Goal: Communication & Community: Answer question/provide support

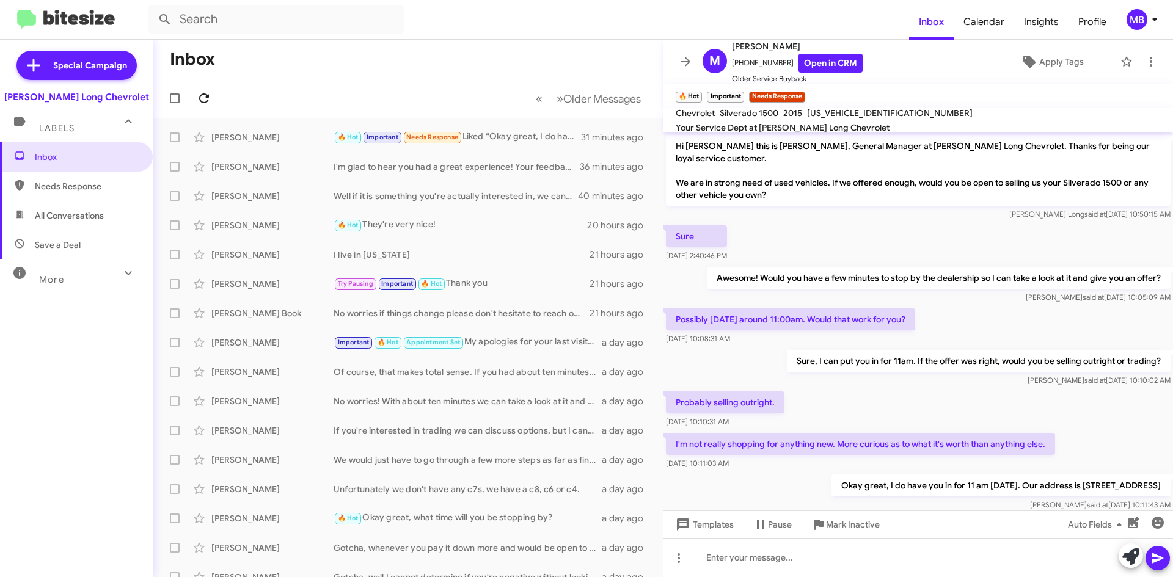
scroll to position [60, 0]
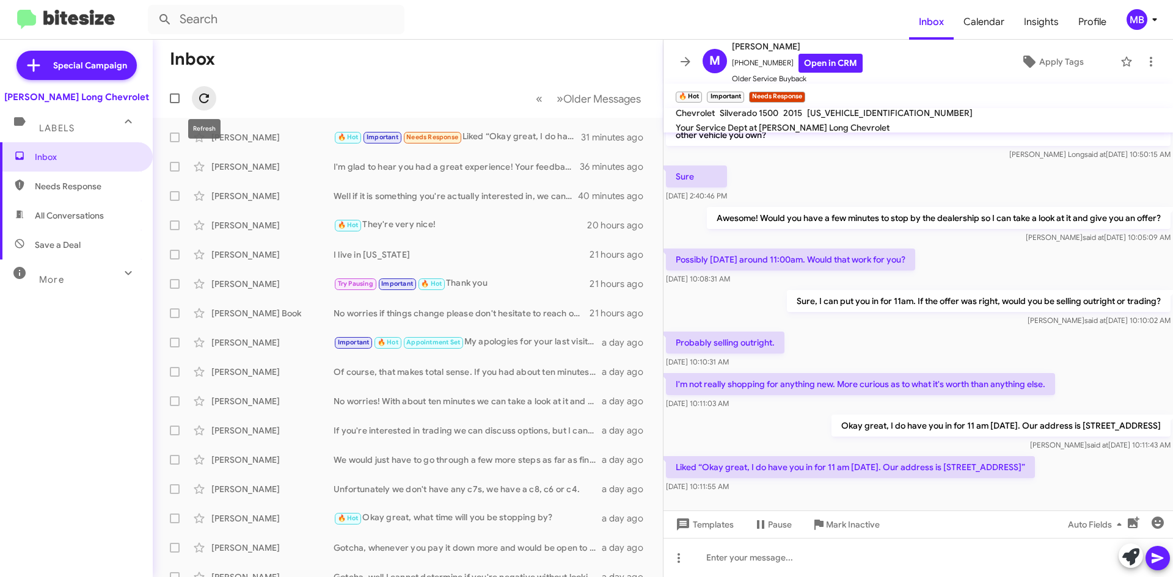
click at [205, 100] on icon at bounding box center [204, 98] width 15 height 15
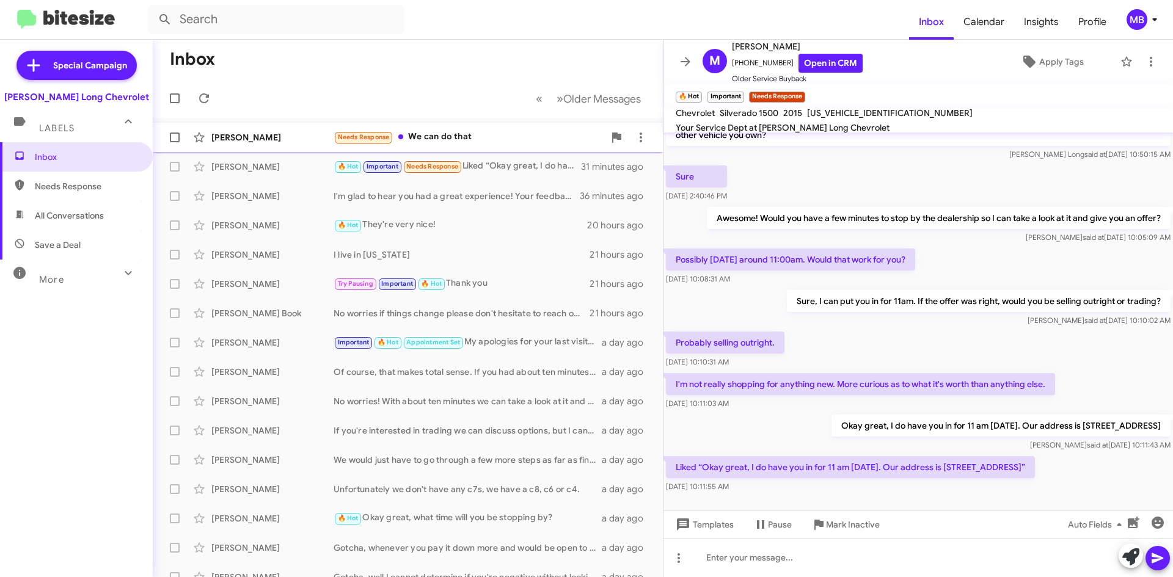
click at [464, 143] on div "Needs Response We can do that" at bounding box center [468, 137] width 271 height 14
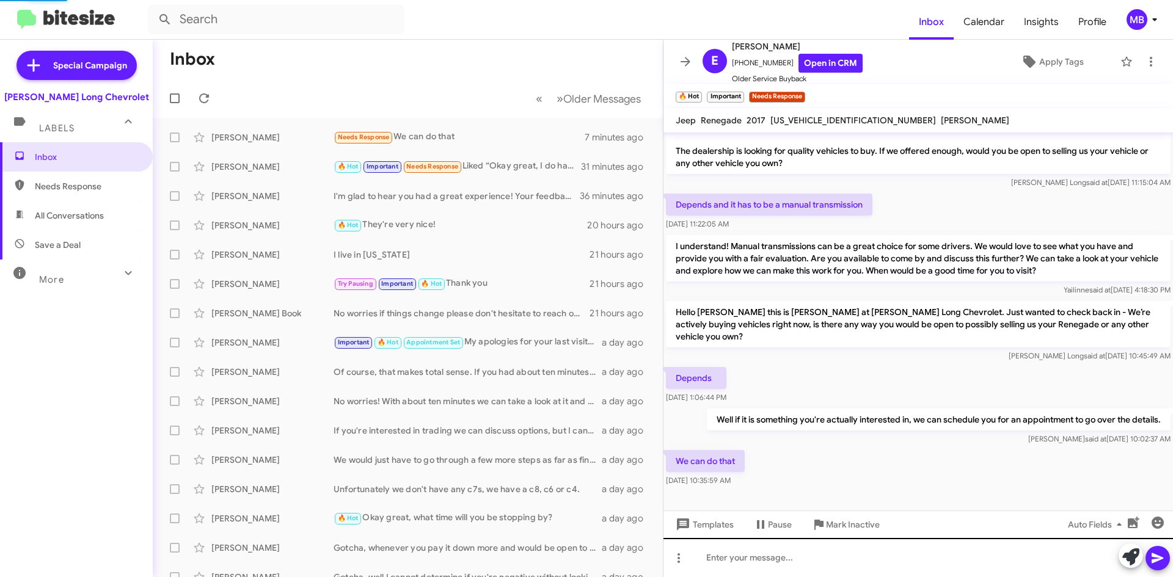
scroll to position [7, 0]
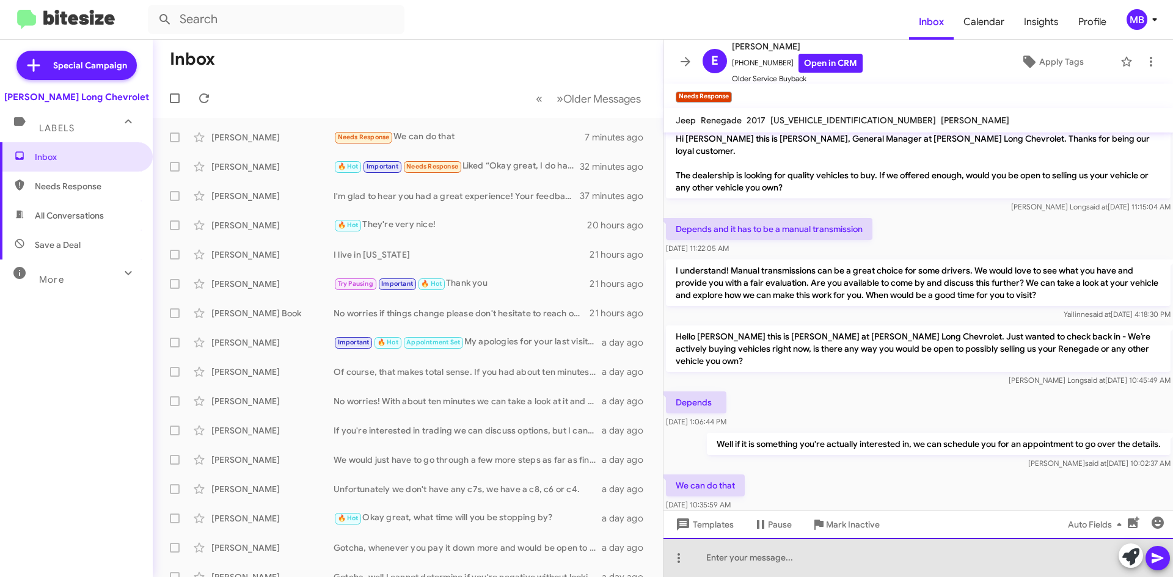
click at [897, 563] on div at bounding box center [917, 557] width 509 height 39
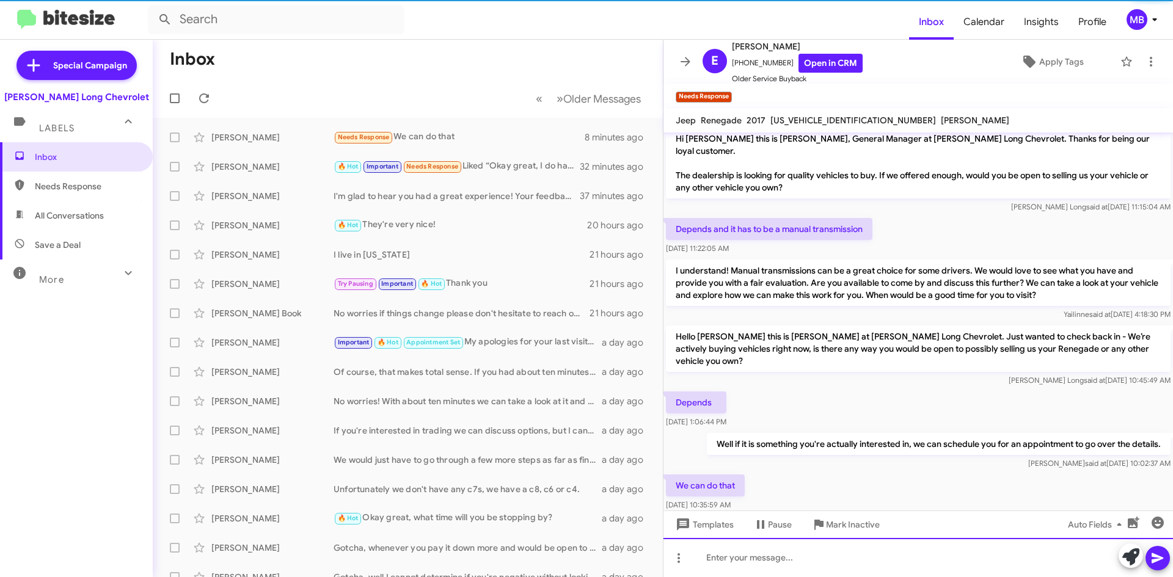
scroll to position [64, 0]
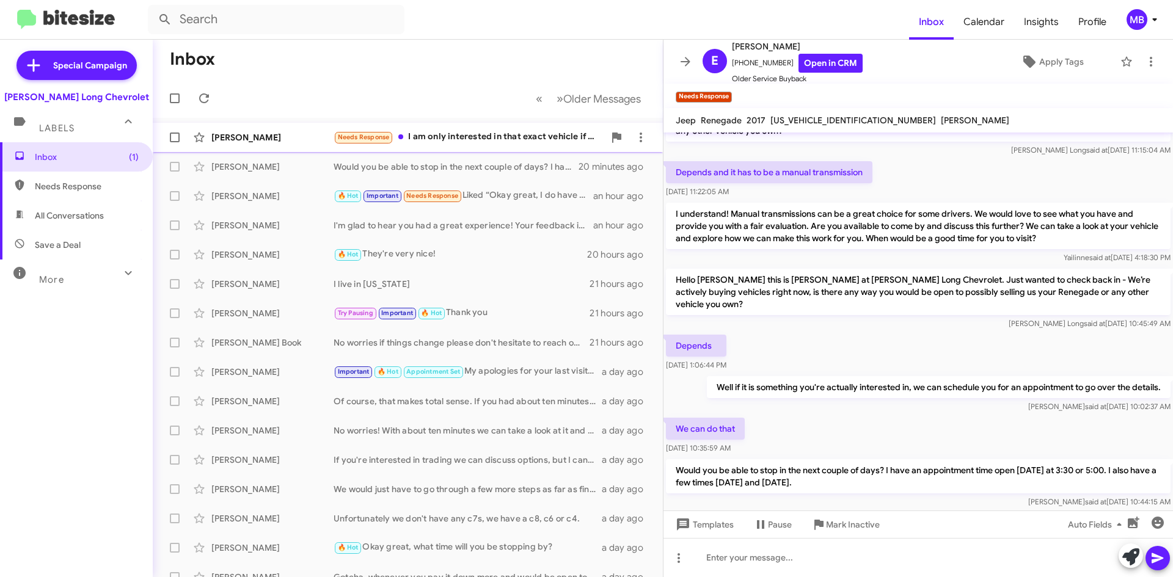
click at [503, 141] on div "Needs Response I am only interested in that exact vehicle if you can find one l…" at bounding box center [468, 137] width 271 height 14
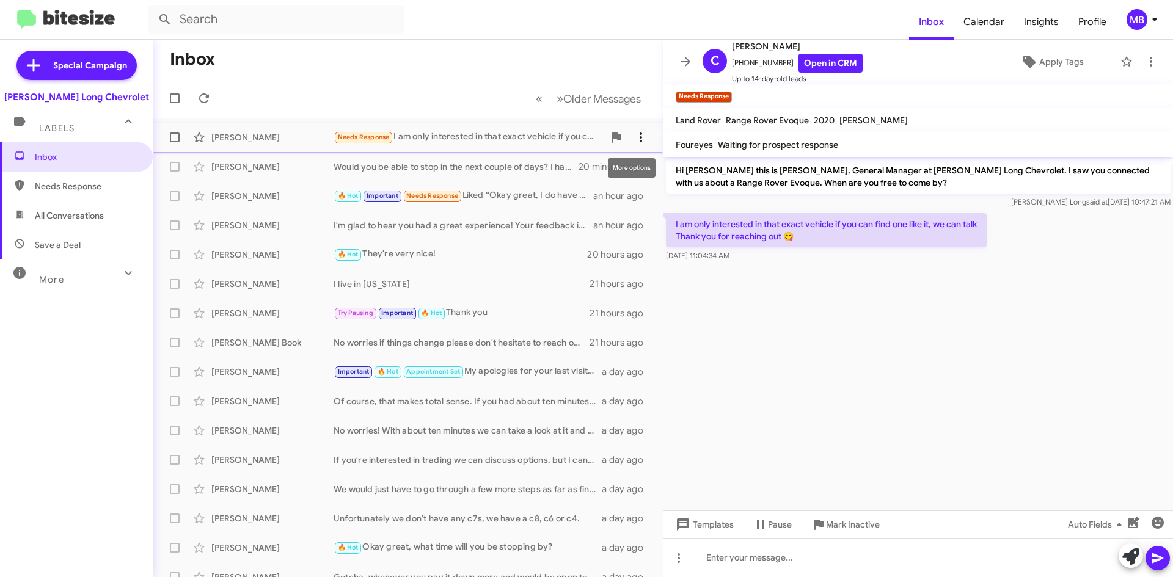
click at [636, 142] on icon at bounding box center [640, 137] width 15 height 15
click at [855, 528] on div at bounding box center [586, 288] width 1173 height 577
click at [853, 525] on span "Mark Inactive" at bounding box center [853, 525] width 54 height 22
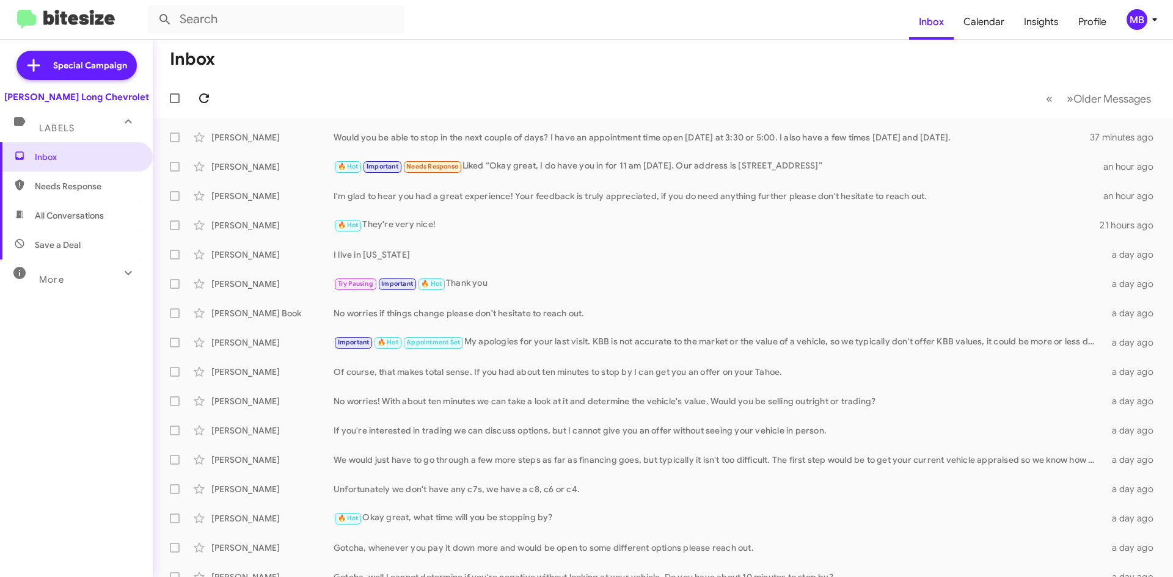
click at [198, 92] on icon at bounding box center [204, 98] width 15 height 15
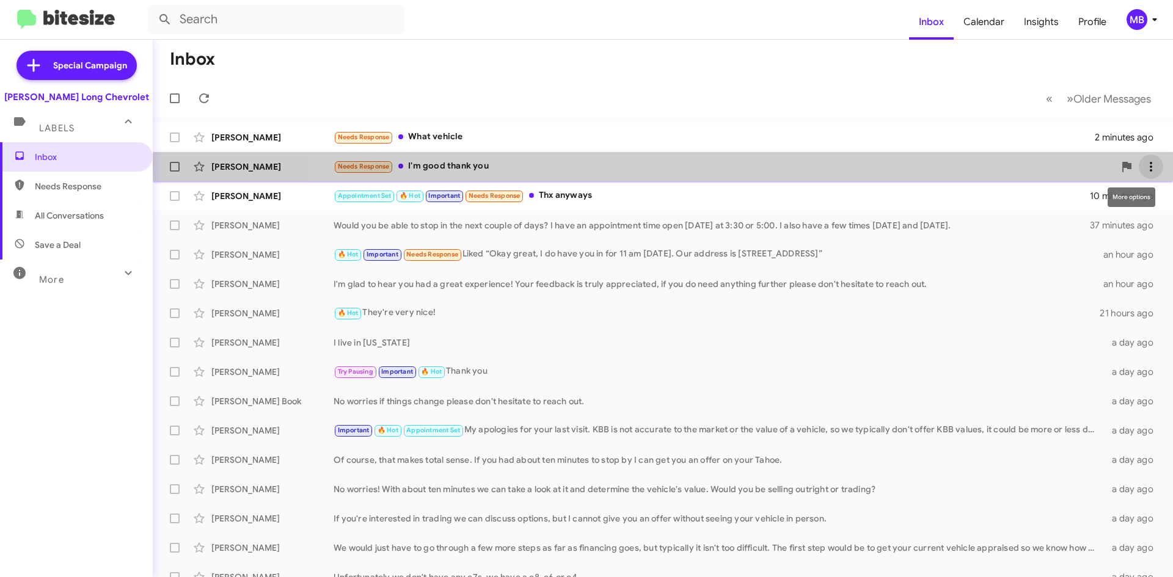
click at [1144, 164] on icon at bounding box center [1150, 166] width 15 height 15
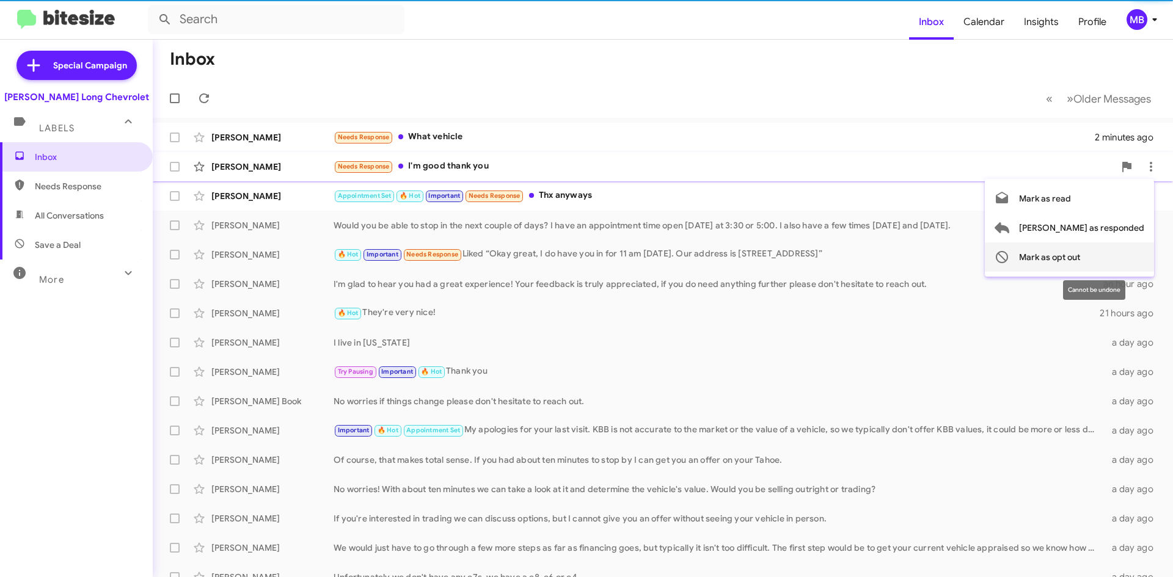
click at [1080, 258] on span "Mark as opt out" at bounding box center [1049, 256] width 61 height 29
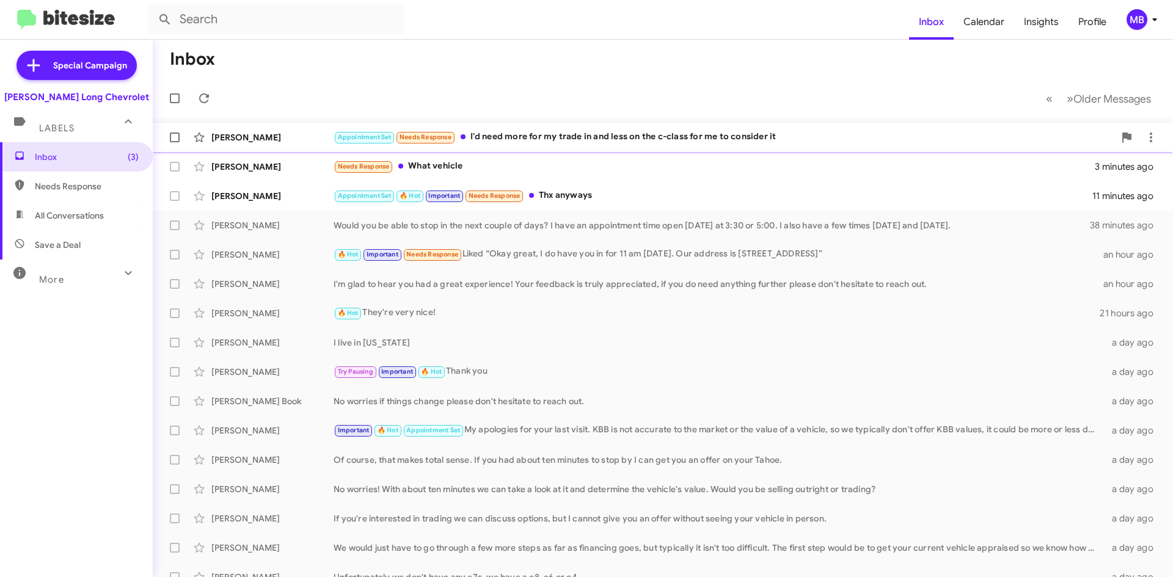
click at [521, 134] on div "Appointment Set Needs Response I'd need more for my trade in and less on the c-…" at bounding box center [723, 137] width 781 height 14
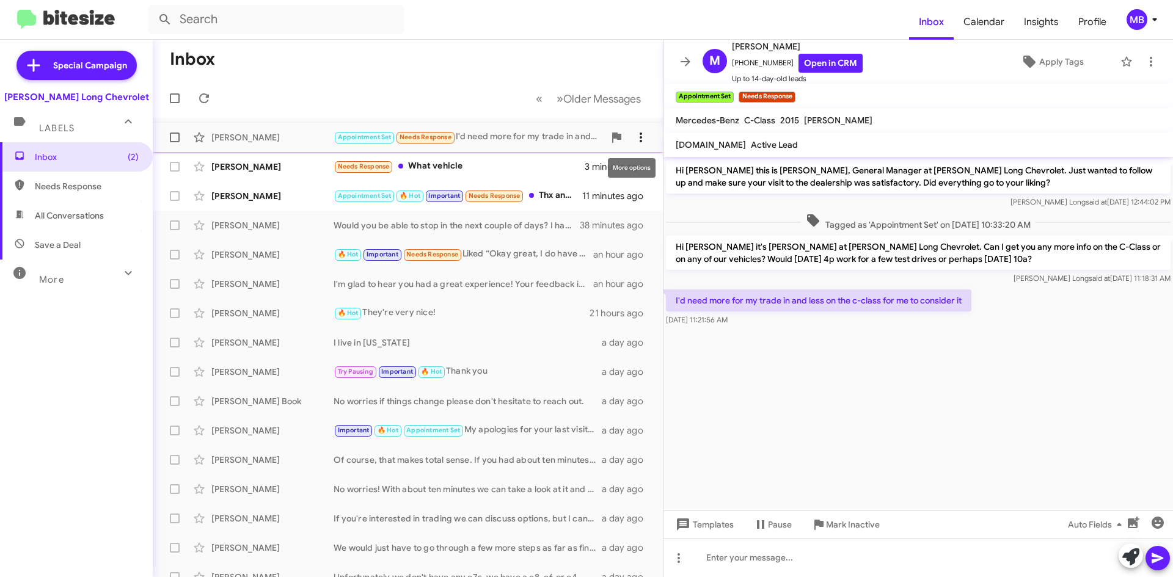
click at [636, 145] on button at bounding box center [640, 137] width 24 height 24
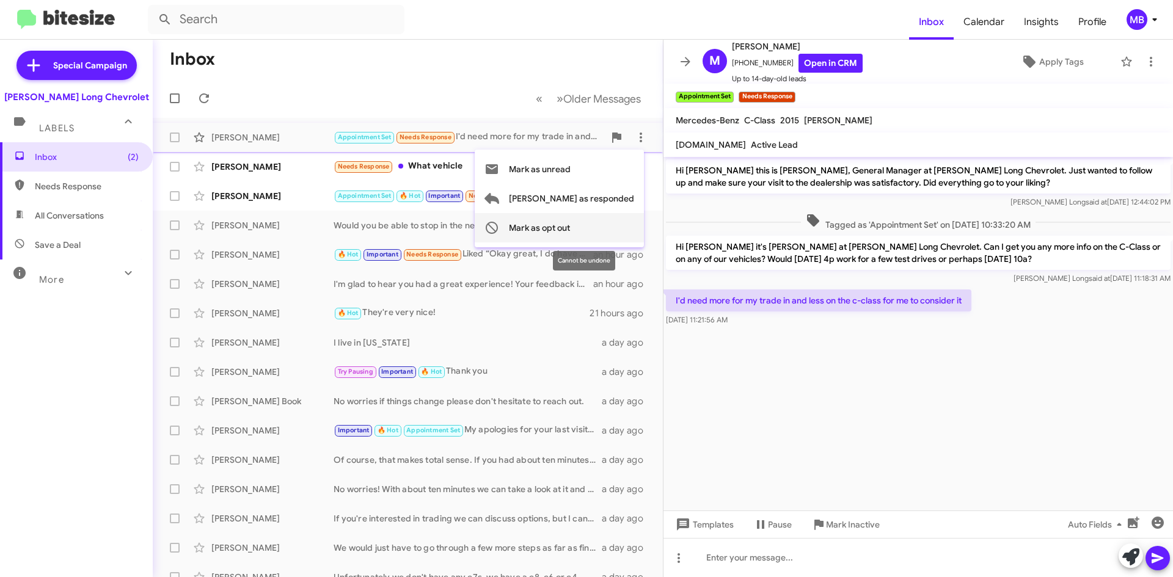
click at [624, 223] on button "Mark as opt out" at bounding box center [559, 227] width 169 height 29
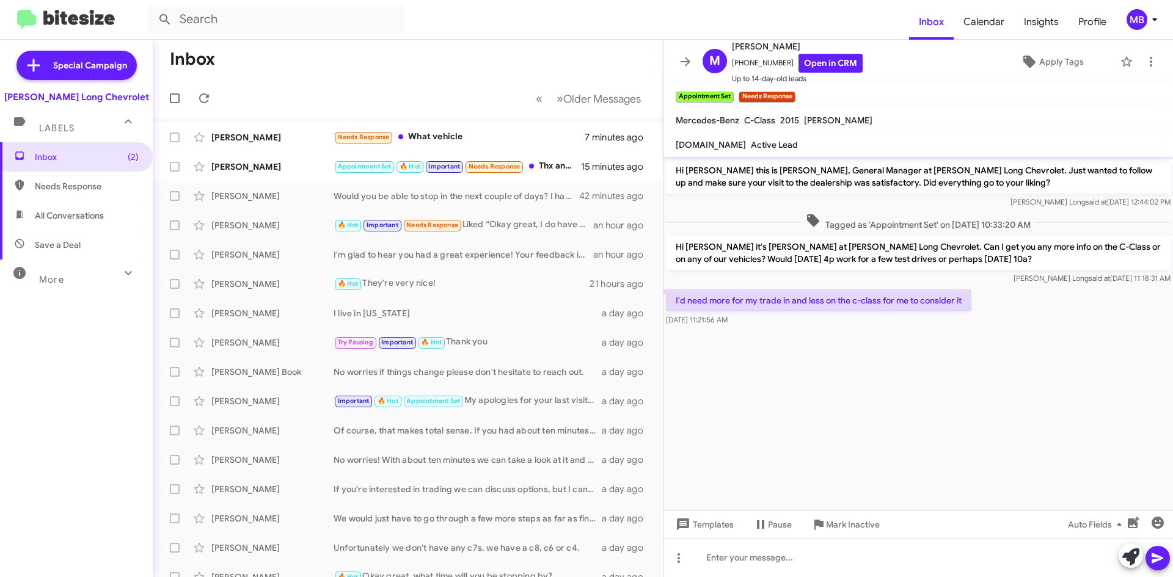
click at [297, 92] on mat-toolbar-row "« Previous » Next Older Messages" at bounding box center [408, 98] width 510 height 39
click at [483, 27] on form at bounding box center [528, 19] width 761 height 29
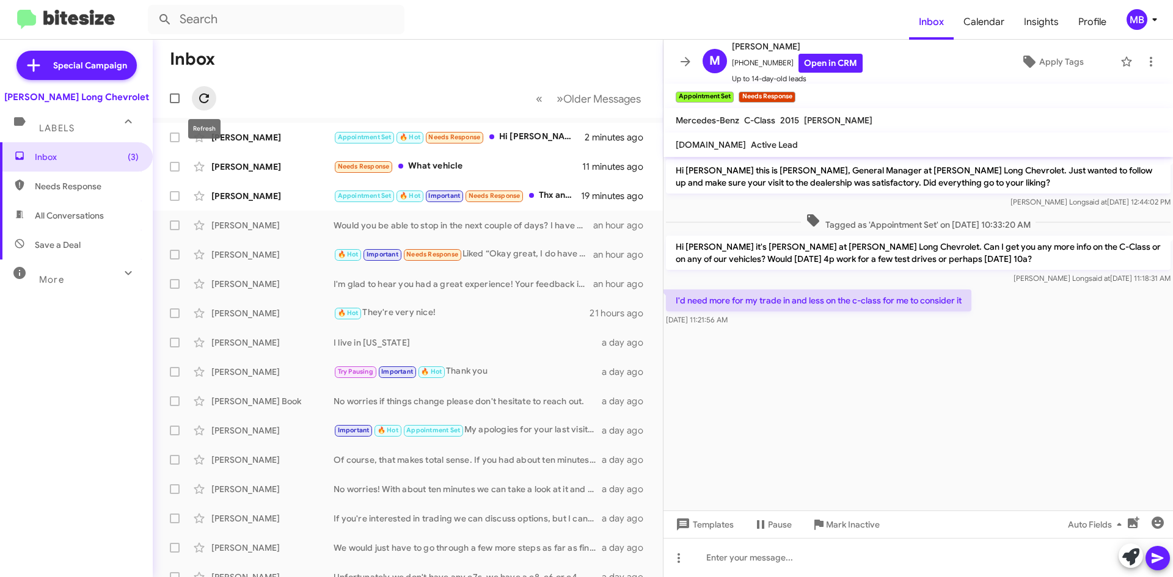
click at [205, 97] on icon at bounding box center [204, 98] width 15 height 15
click at [633, 192] on icon at bounding box center [640, 196] width 15 height 15
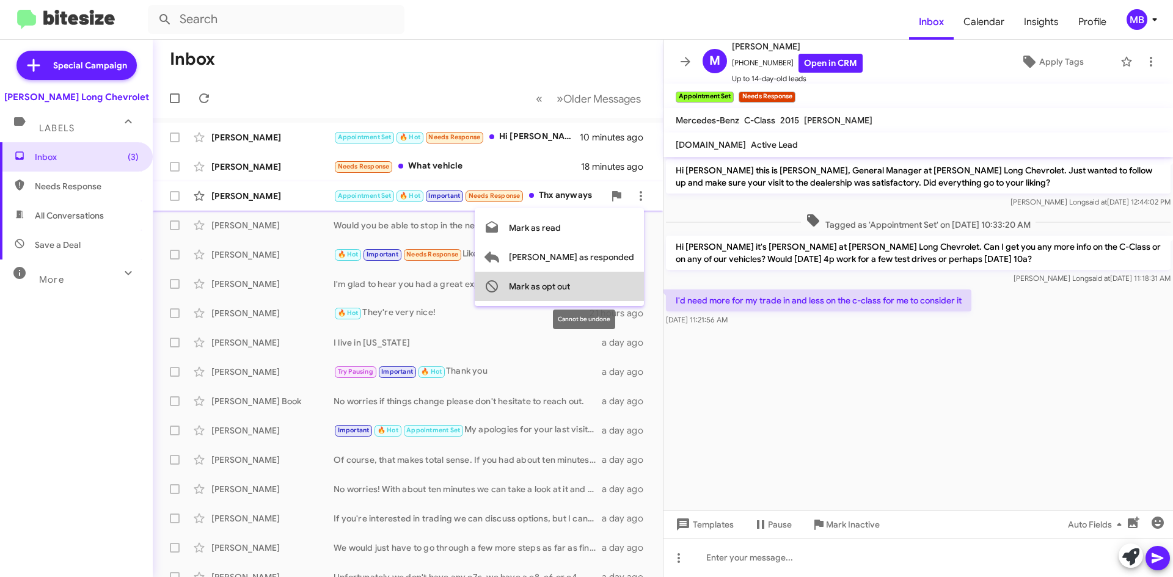
click at [570, 287] on span "Mark as opt out" at bounding box center [539, 286] width 61 height 29
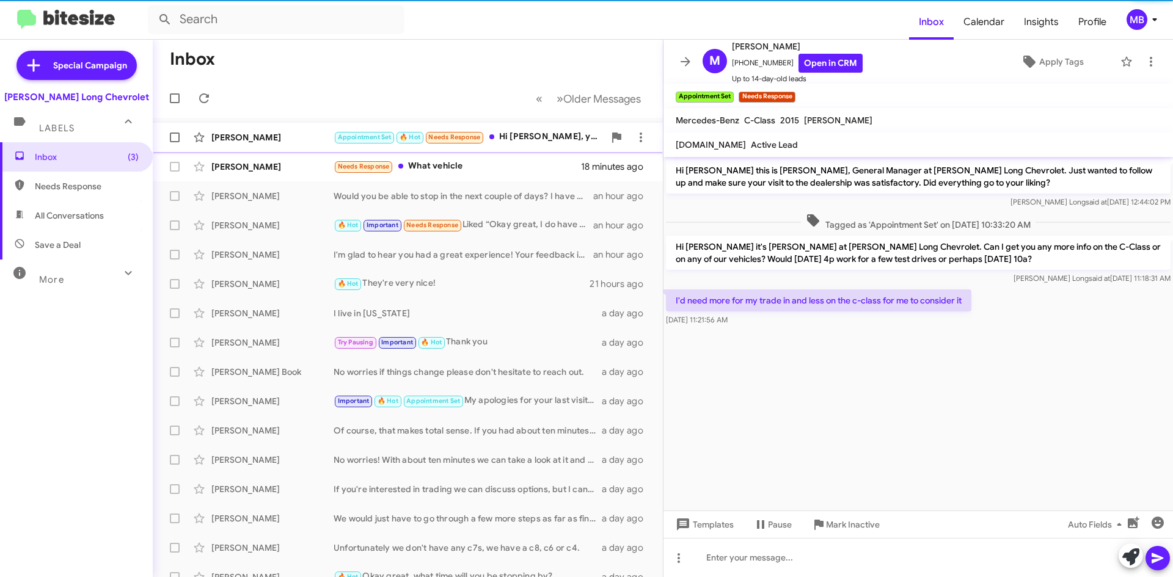
click at [534, 142] on div "Appointment Set 🔥 Hot Needs Response Hi [PERSON_NAME], yes 4pm I'll be there" at bounding box center [468, 137] width 271 height 14
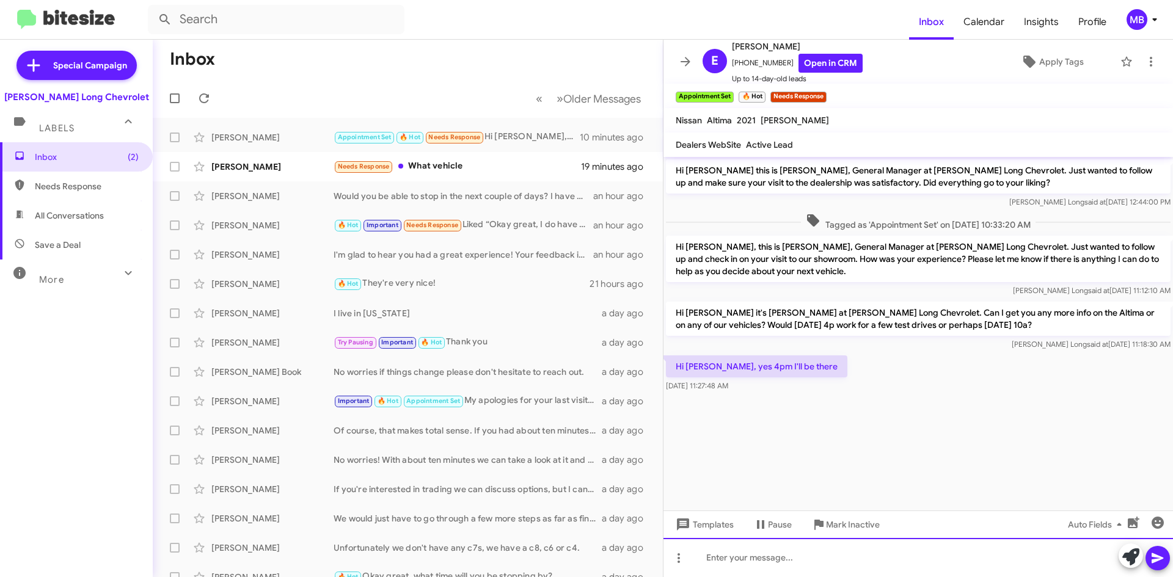
click at [890, 557] on div at bounding box center [917, 557] width 509 height 39
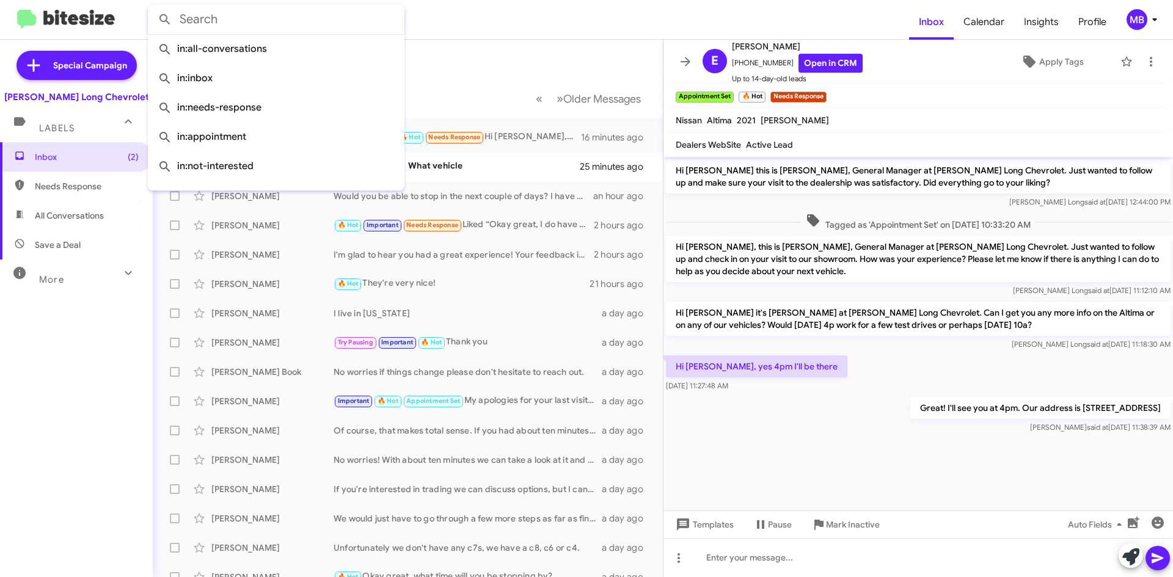
click at [296, 19] on input "text" at bounding box center [276, 19] width 257 height 29
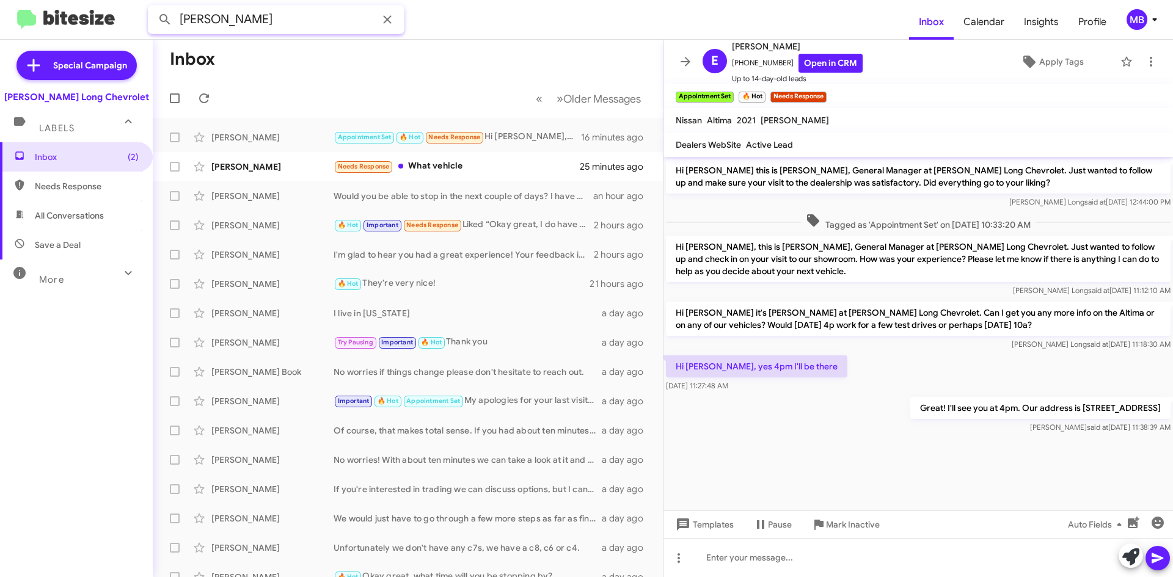
click at [153, 7] on button at bounding box center [165, 19] width 24 height 24
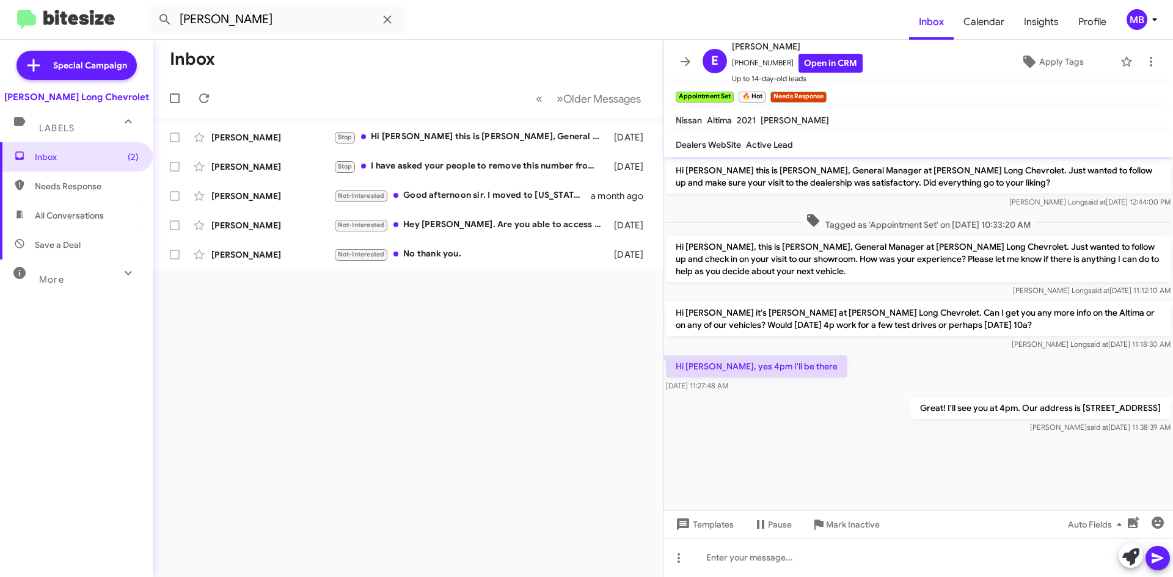
click at [99, 216] on span "All Conversations" at bounding box center [69, 215] width 69 height 12
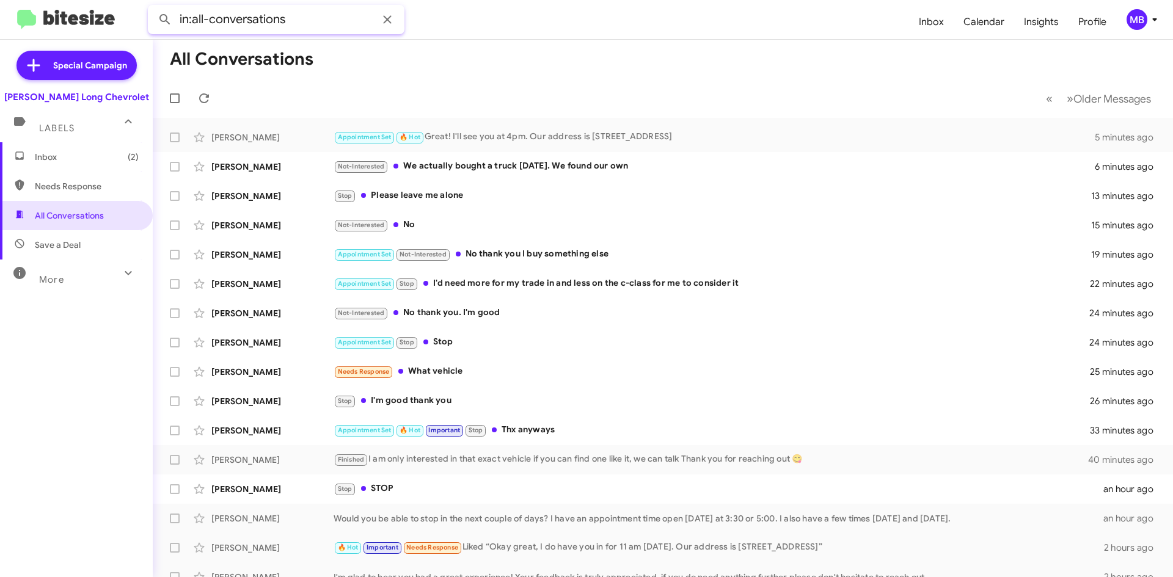
click at [319, 24] on input "in:all-conversations" at bounding box center [276, 19] width 257 height 29
click at [153, 7] on button at bounding box center [165, 19] width 24 height 24
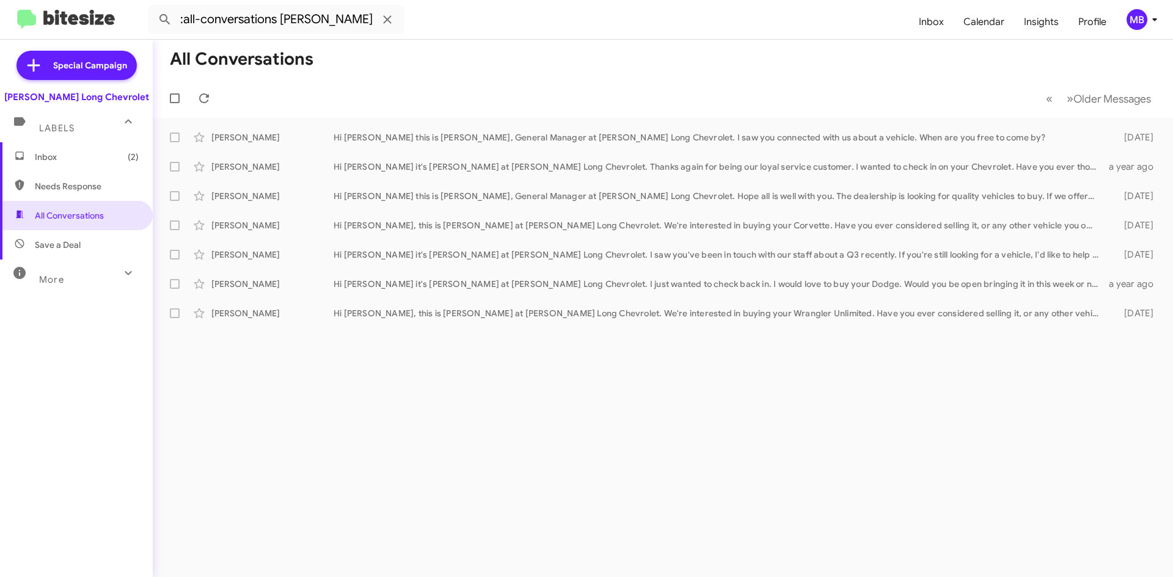
click at [74, 189] on span "Needs Response" at bounding box center [87, 186] width 104 height 12
type input "in:needs-response"
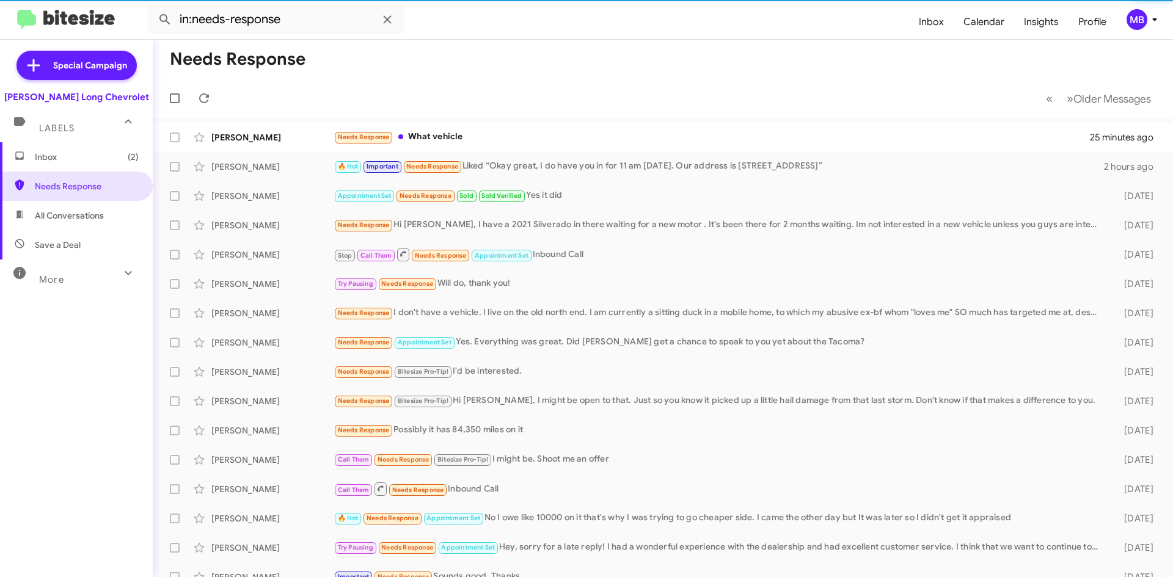
click at [84, 160] on span "Inbox (2)" at bounding box center [87, 157] width 104 height 12
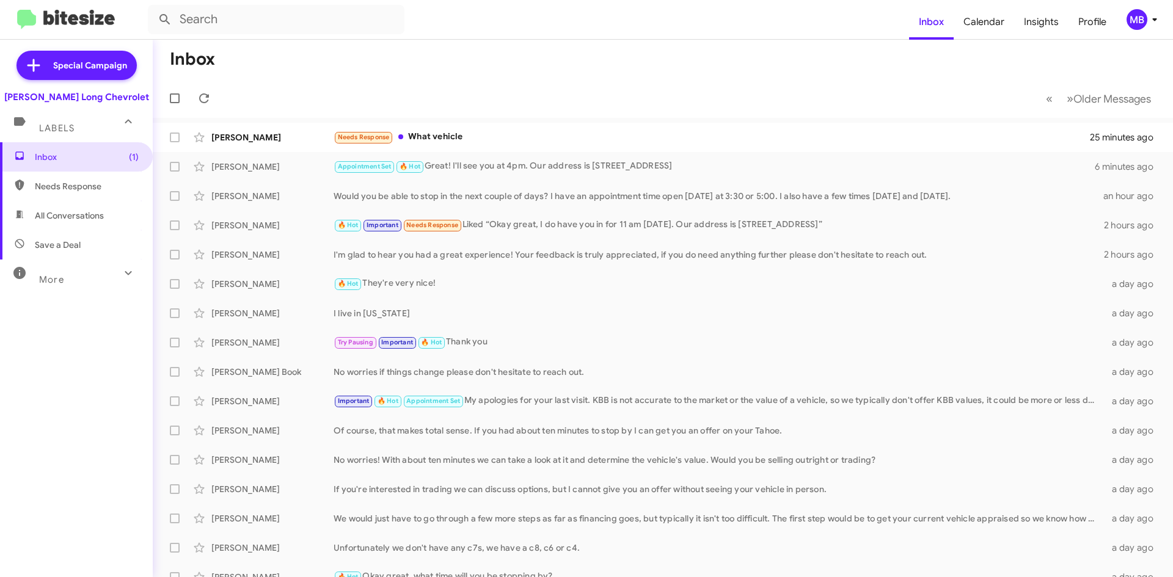
click at [119, 282] on mat-icon at bounding box center [128, 273] width 20 height 20
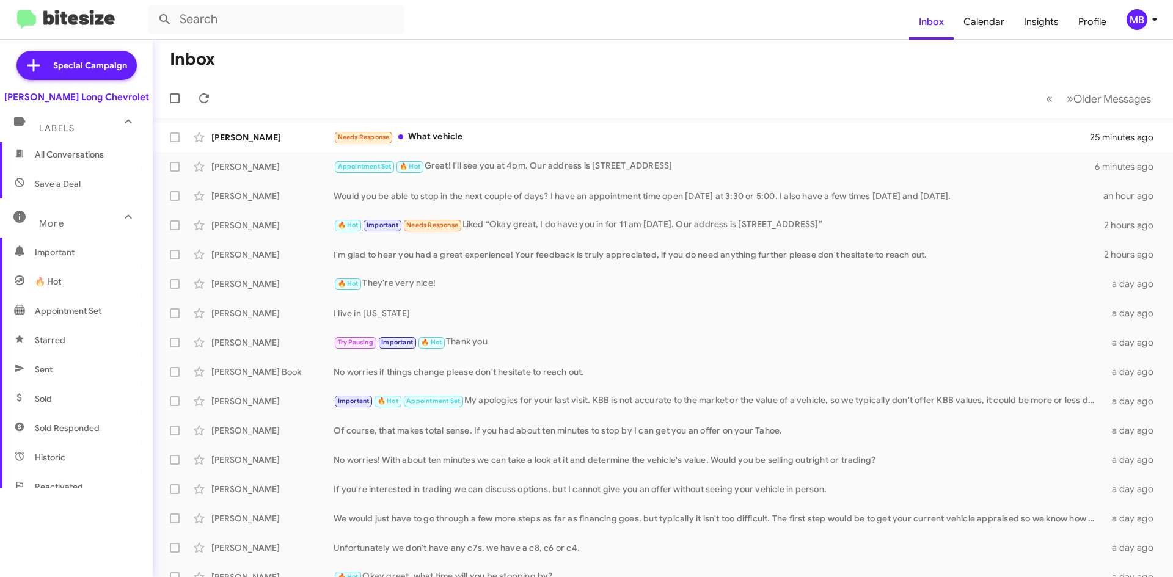
scroll to position [122, 0]
click at [98, 243] on span "Appointment Set" at bounding box center [76, 249] width 153 height 29
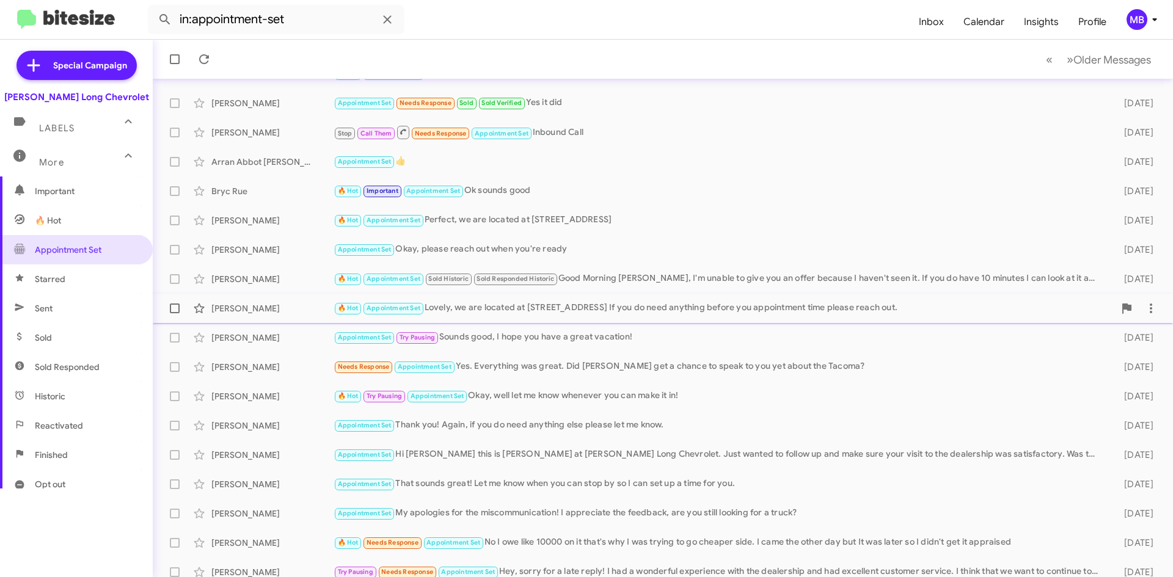
scroll to position [132, 0]
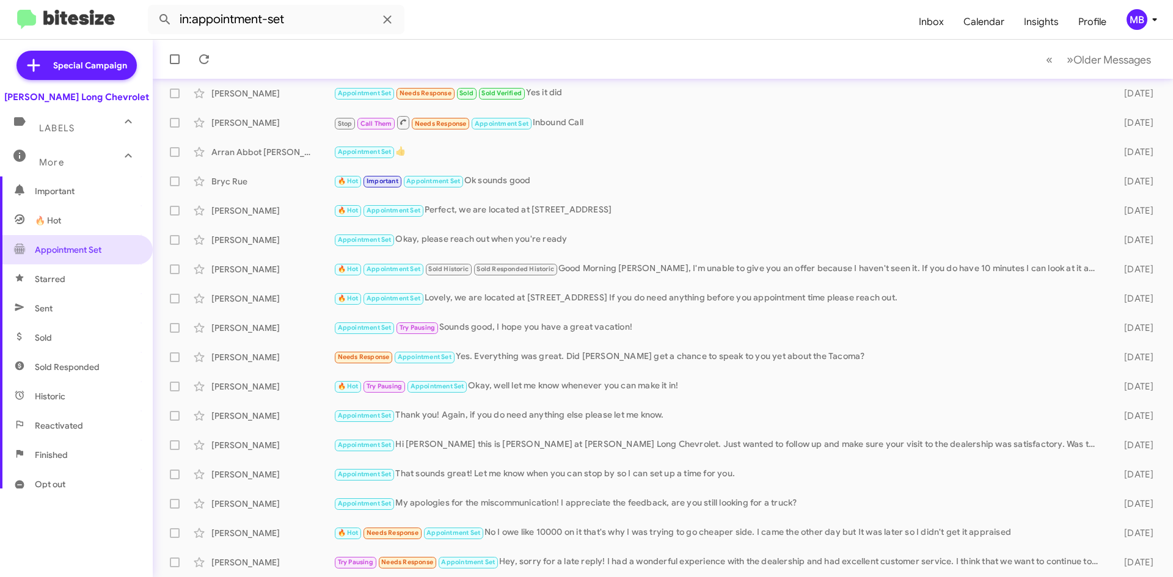
click at [79, 308] on span "Sent" at bounding box center [76, 308] width 153 height 29
type input "in:sent"
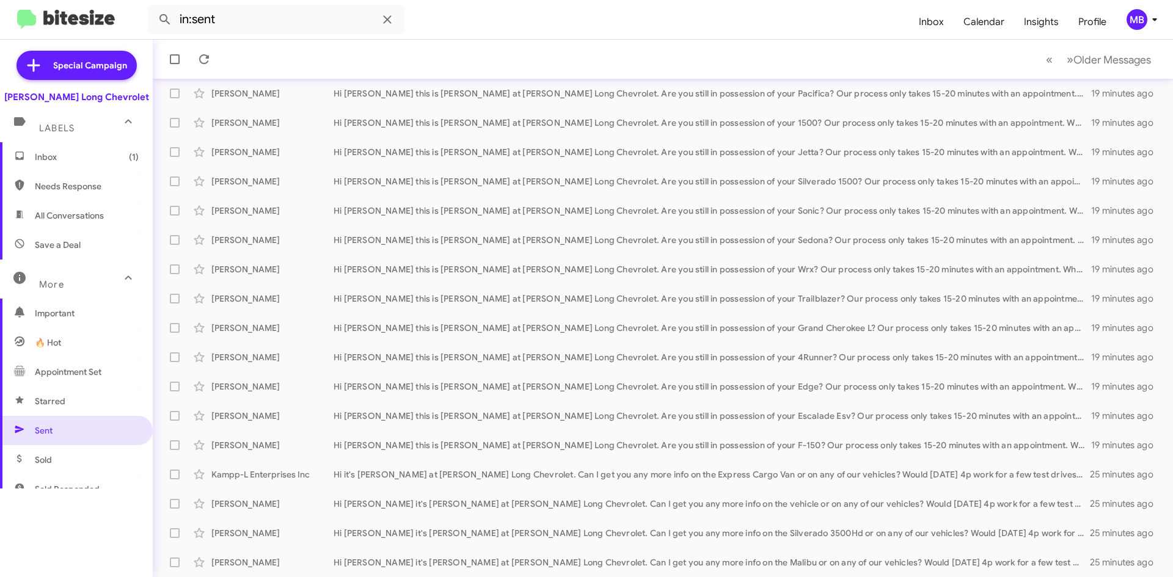
click at [73, 150] on span "Inbox (1)" at bounding box center [76, 156] width 153 height 29
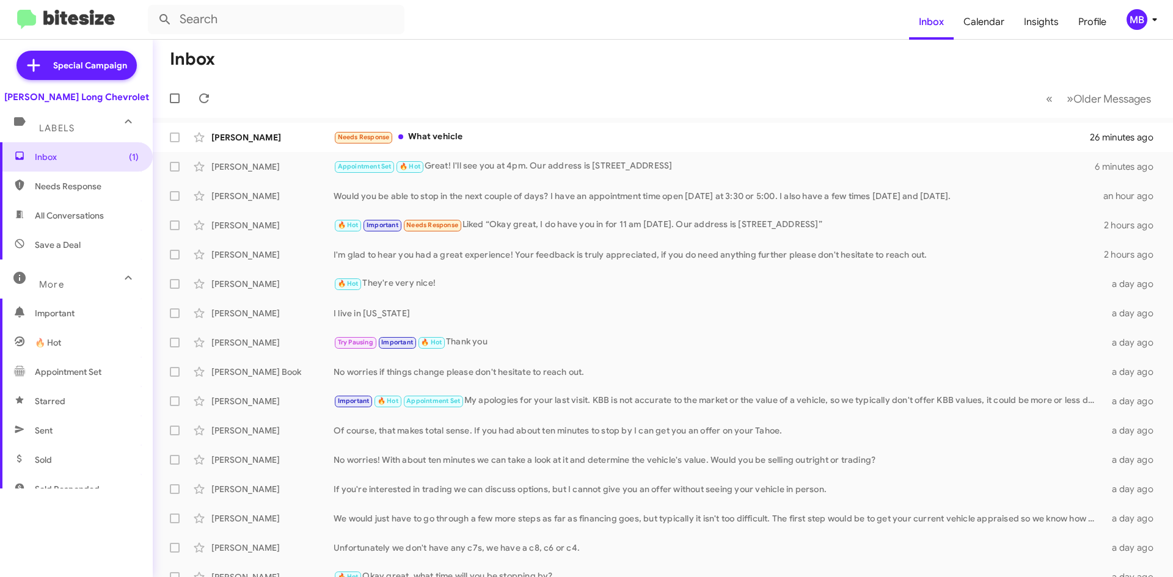
click at [60, 128] on span "Labels" at bounding box center [56, 128] width 35 height 11
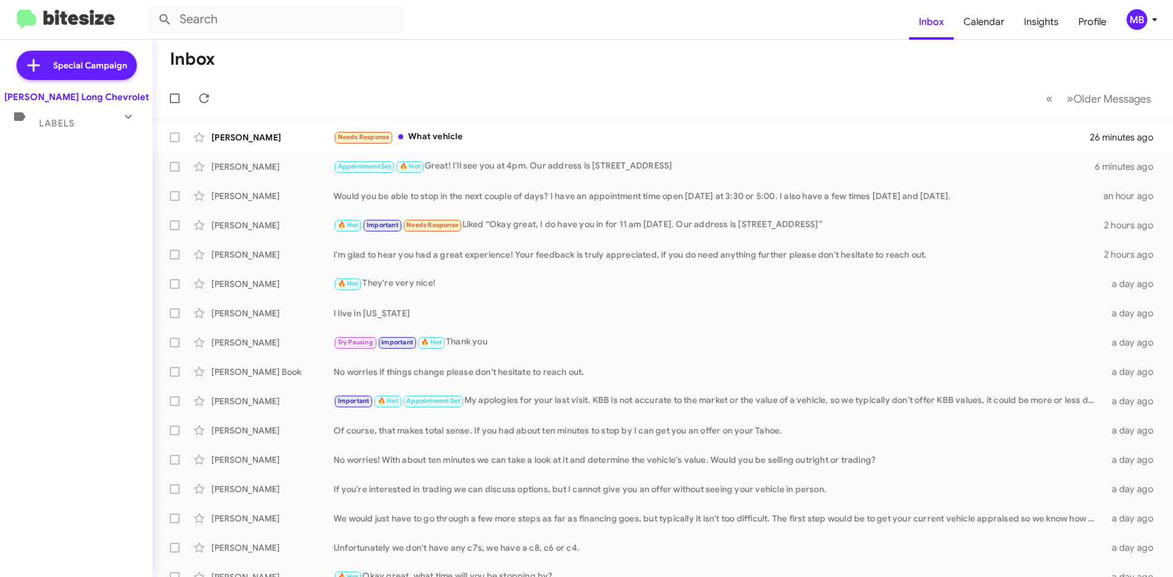
click at [60, 119] on span "Labels" at bounding box center [56, 123] width 35 height 11
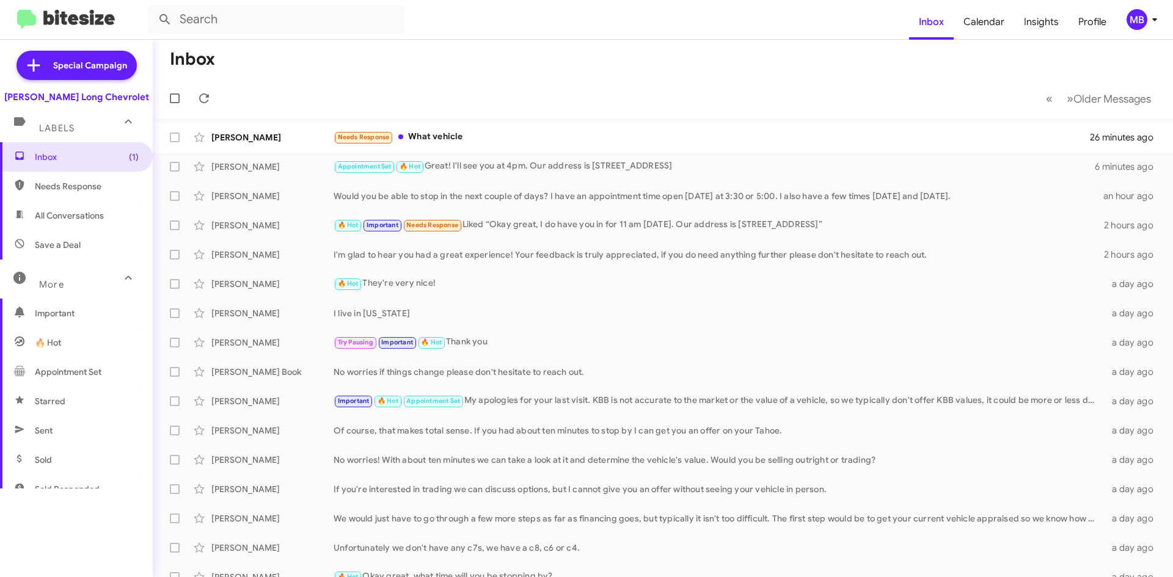
click at [26, 123] on icon at bounding box center [19, 121] width 15 height 15
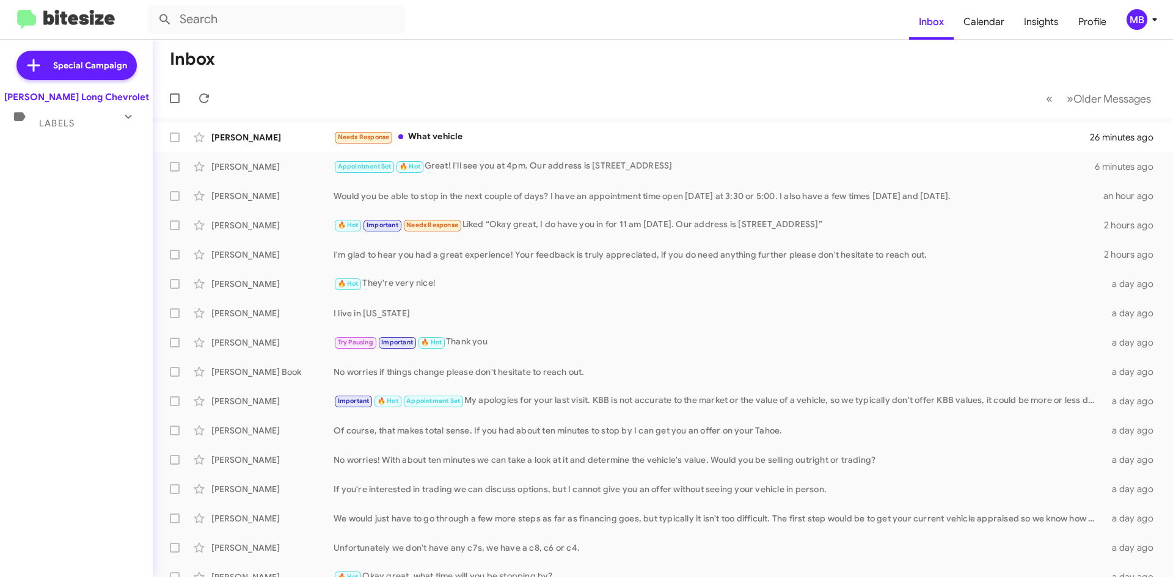
click at [57, 123] on span "Labels" at bounding box center [56, 123] width 35 height 11
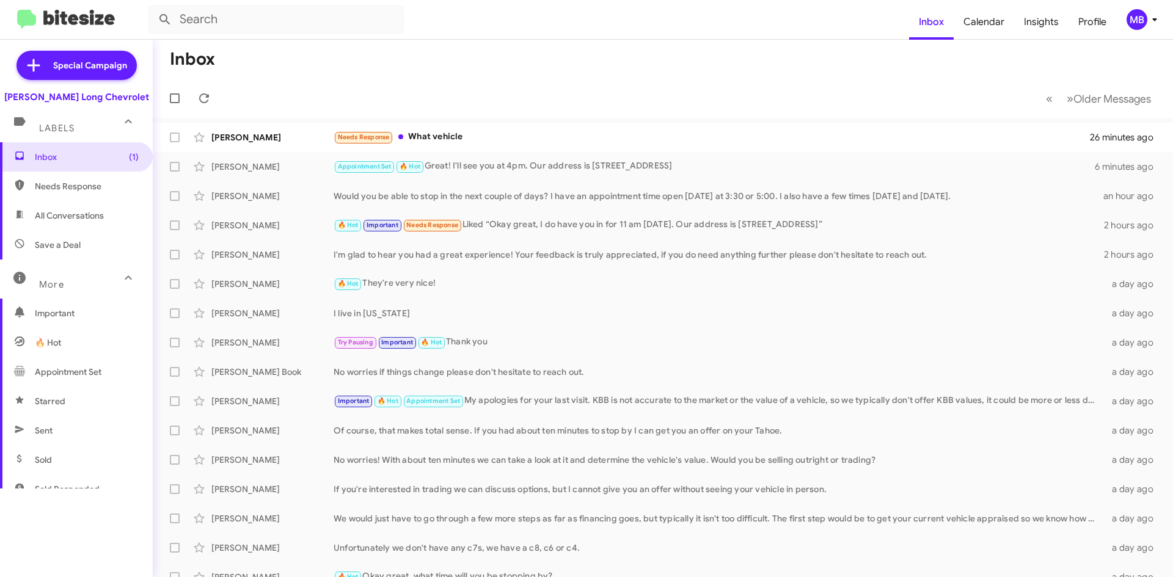
click at [76, 217] on span "All Conversations" at bounding box center [69, 215] width 69 height 12
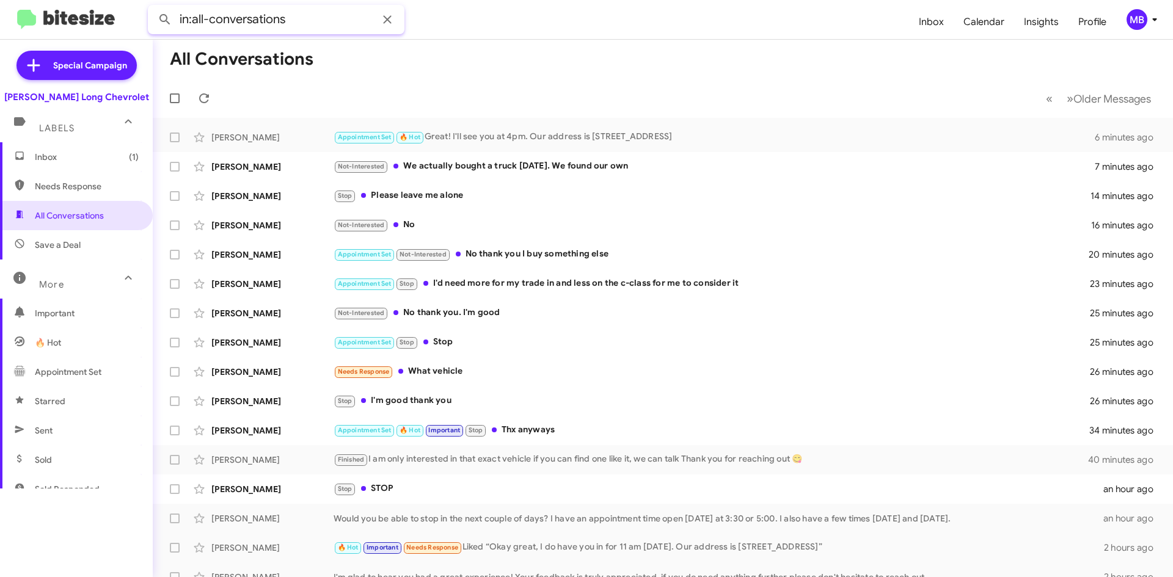
click at [298, 29] on input "in:all-conversations" at bounding box center [276, 19] width 257 height 29
click at [153, 7] on button at bounding box center [165, 19] width 24 height 24
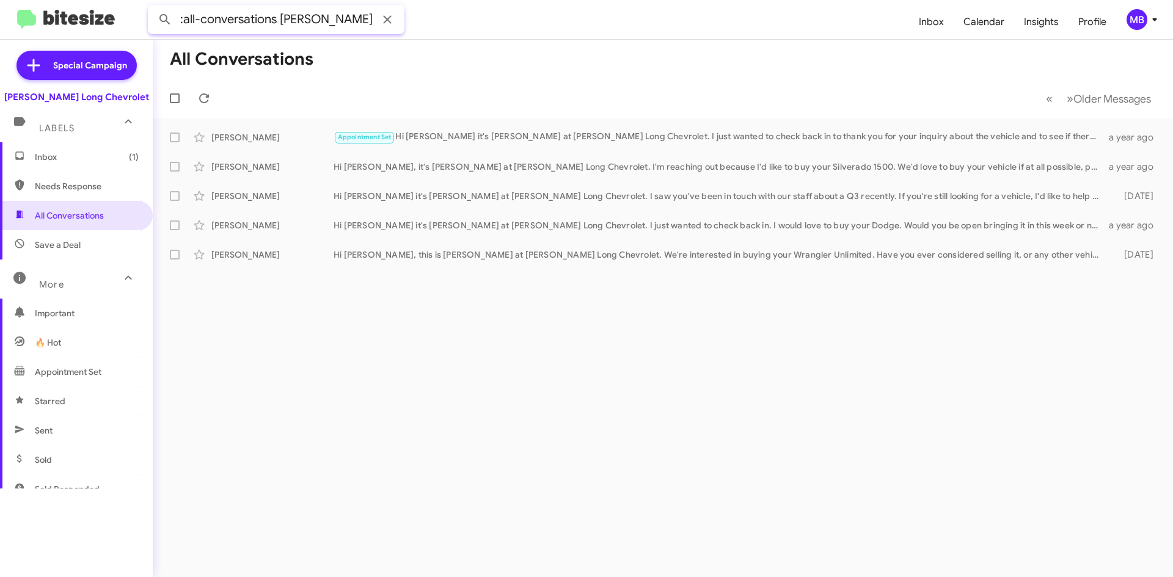
scroll to position [0, 18]
click at [153, 7] on button at bounding box center [165, 19] width 24 height 24
drag, startPoint x: 372, startPoint y: 21, endPoint x: 269, endPoint y: 22, distance: 102.6
click at [269, 22] on input "in:all-conversations [PERSON_NAME]" at bounding box center [276, 19] width 257 height 29
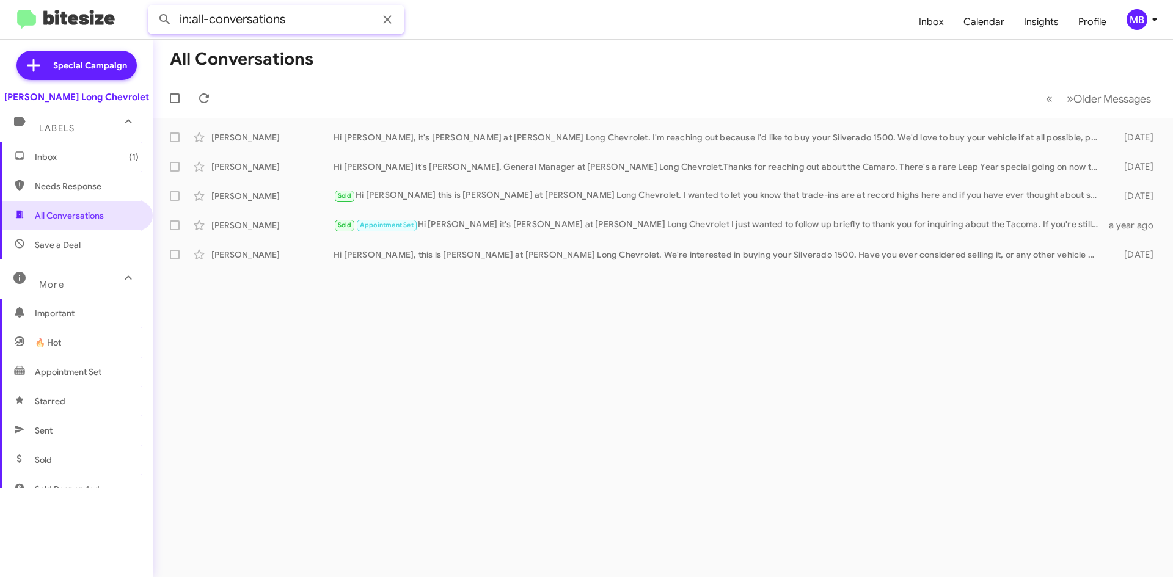
scroll to position [0, 0]
type input "in:all-conversations"
click at [459, 57] on mat-toolbar-row "All Conversations" at bounding box center [663, 59] width 1020 height 39
click at [82, 164] on span "Inbox (1)" at bounding box center [76, 156] width 153 height 29
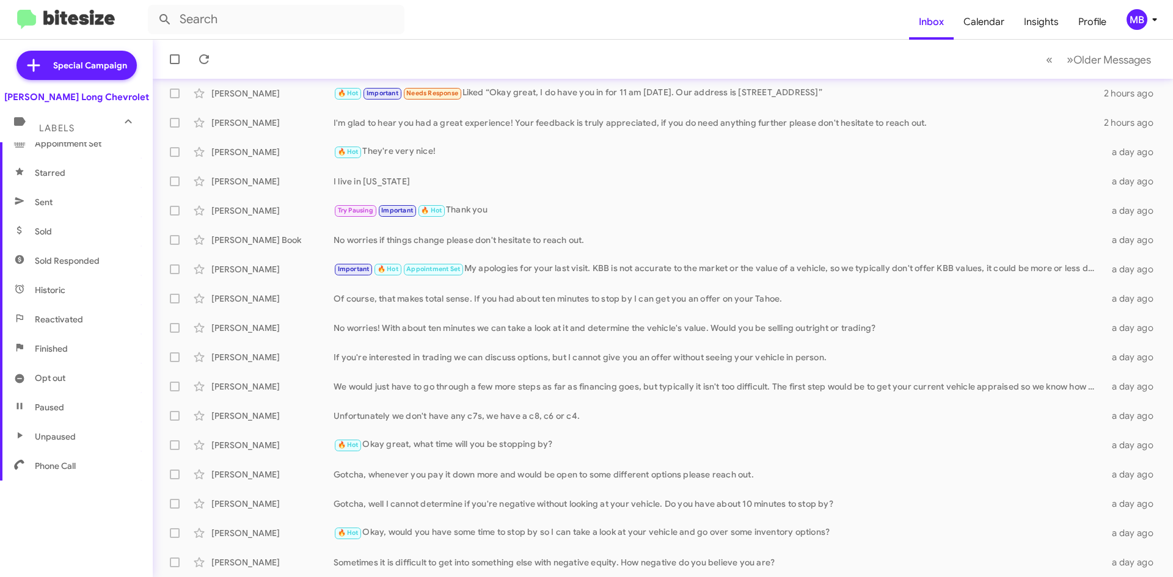
scroll to position [230, 0]
click at [91, 296] on span "Historic" at bounding box center [76, 288] width 153 height 29
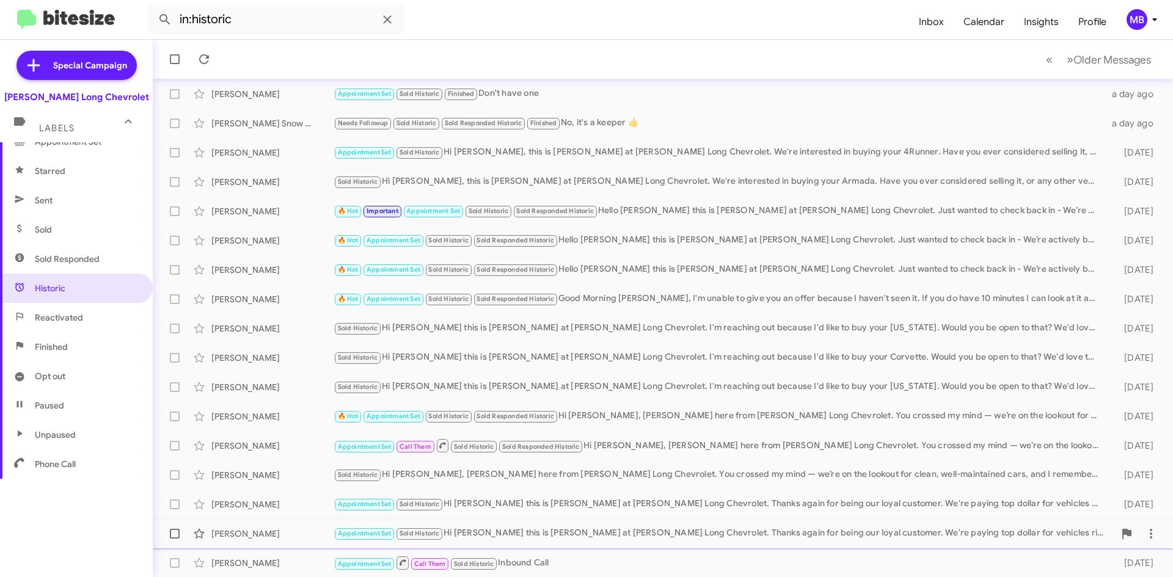
scroll to position [132, 0]
click at [100, 351] on span "Finished" at bounding box center [76, 346] width 153 height 29
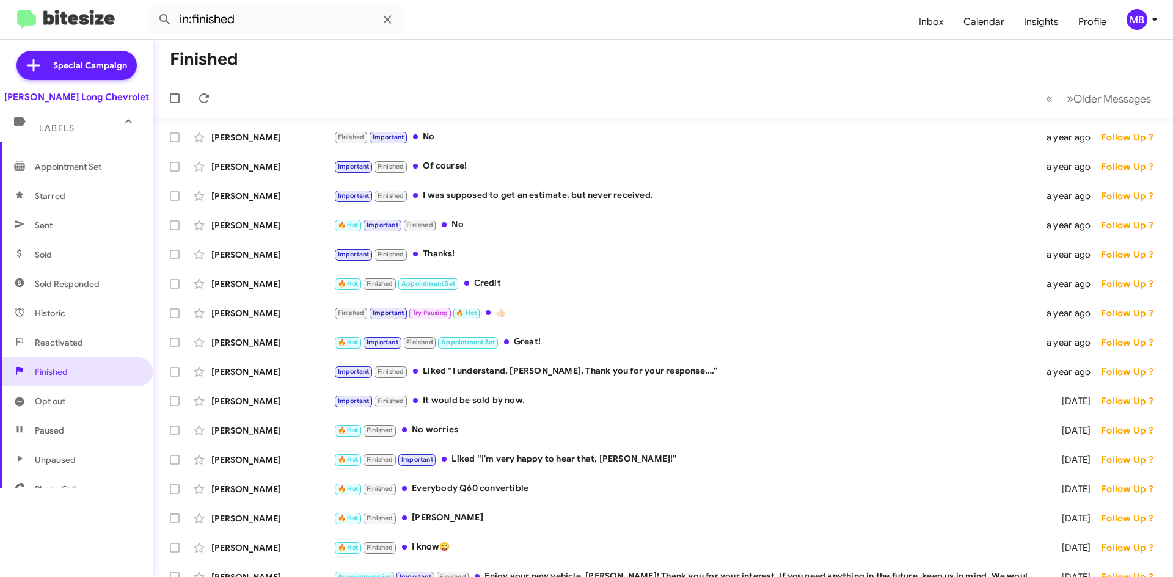
scroll to position [230, 0]
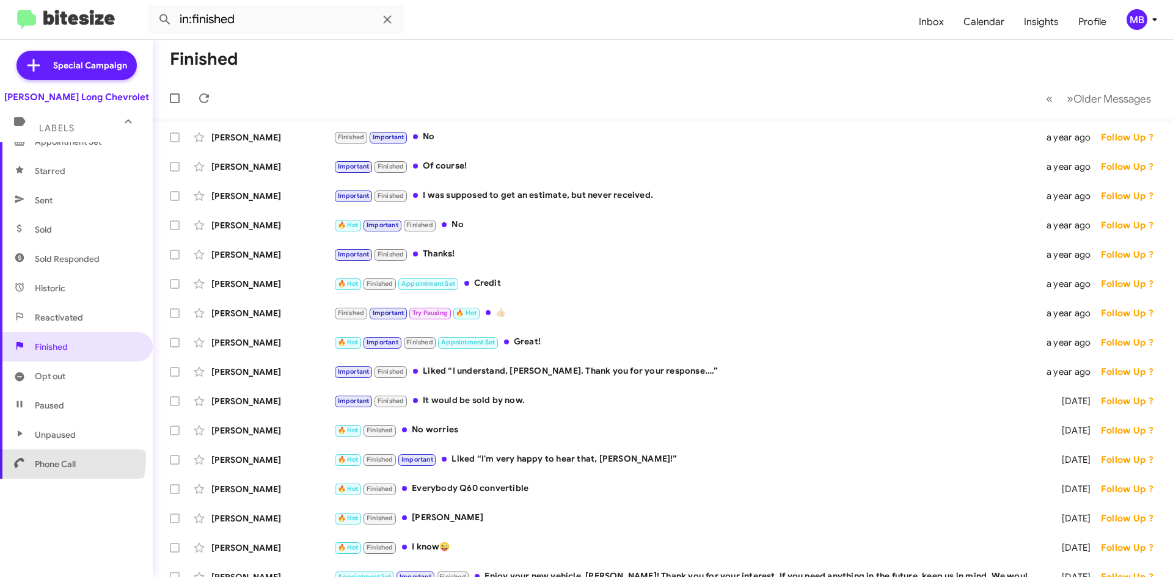
click at [47, 458] on span "Phone Call" at bounding box center [55, 464] width 41 height 12
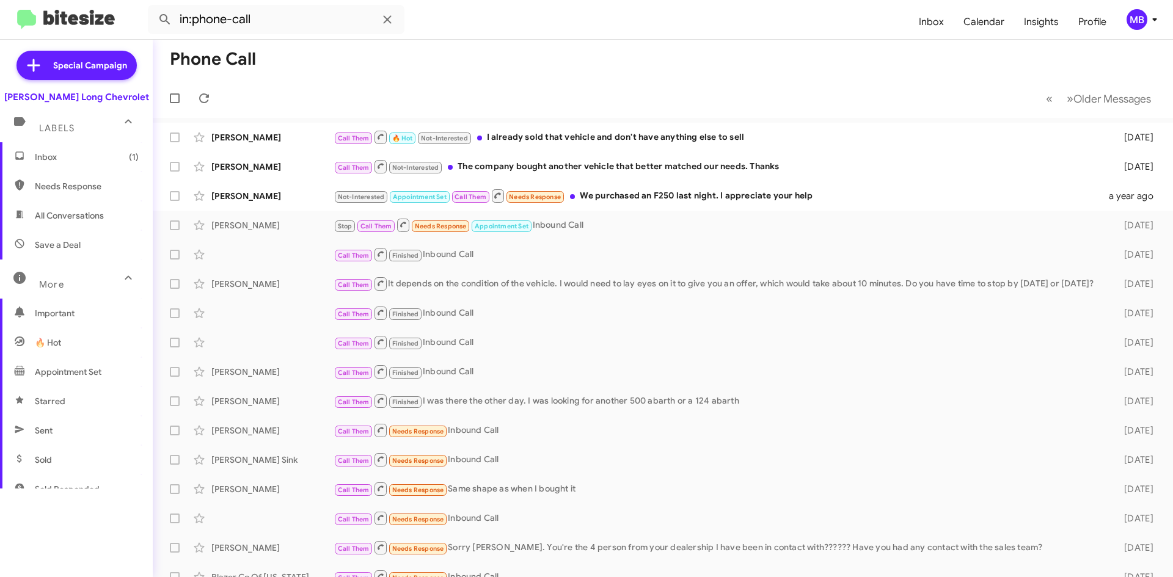
click at [87, 316] on span "Important" at bounding box center [87, 313] width 104 height 12
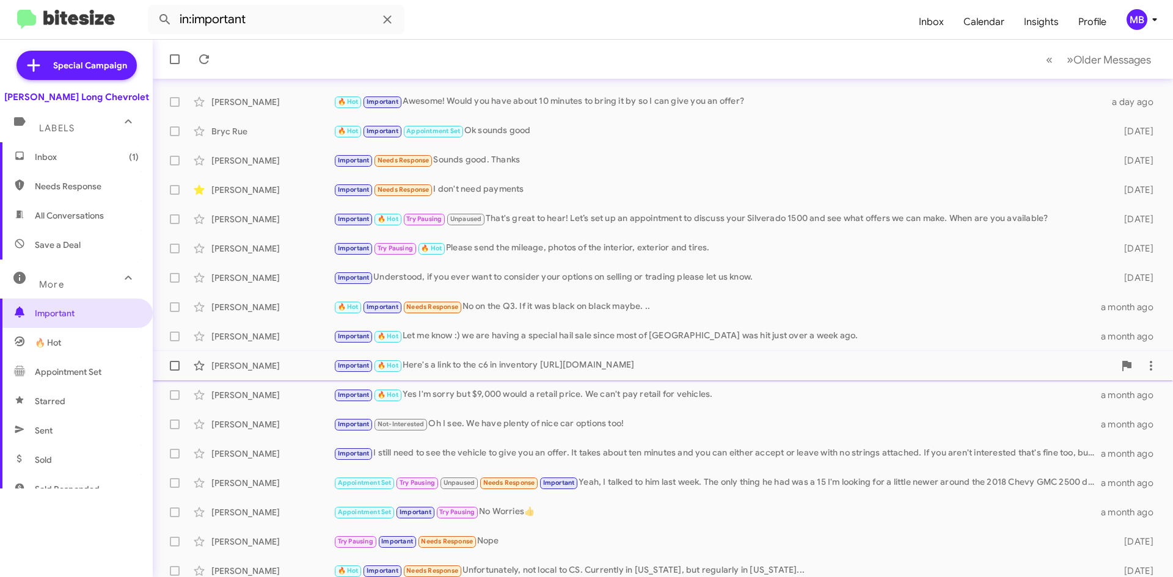
scroll to position [132, 0]
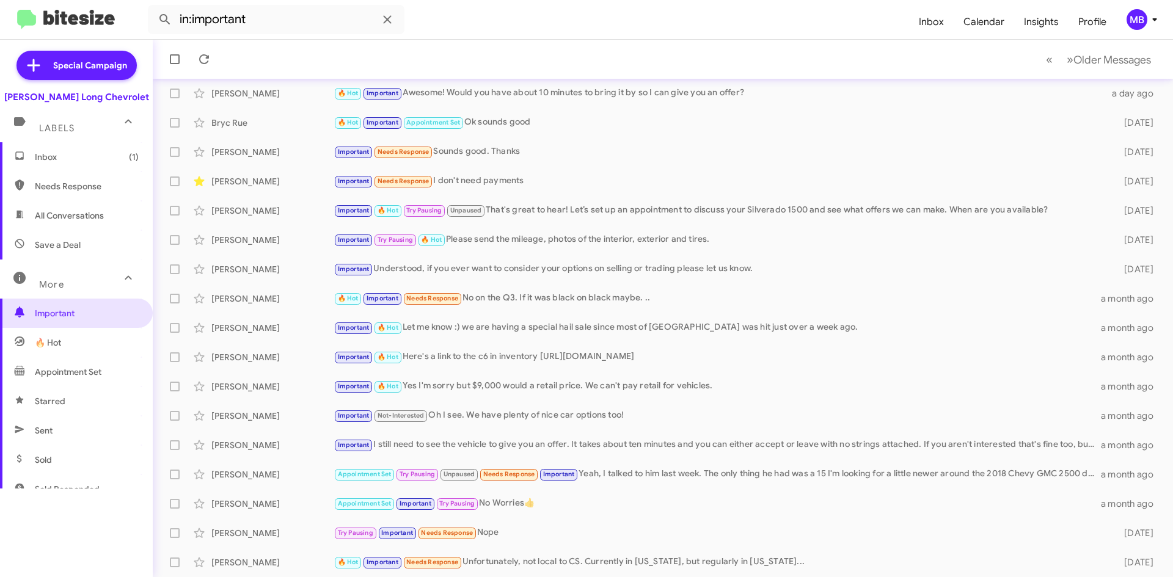
click at [92, 219] on span "All Conversations" at bounding box center [69, 215] width 69 height 12
type input "in:all-conversations"
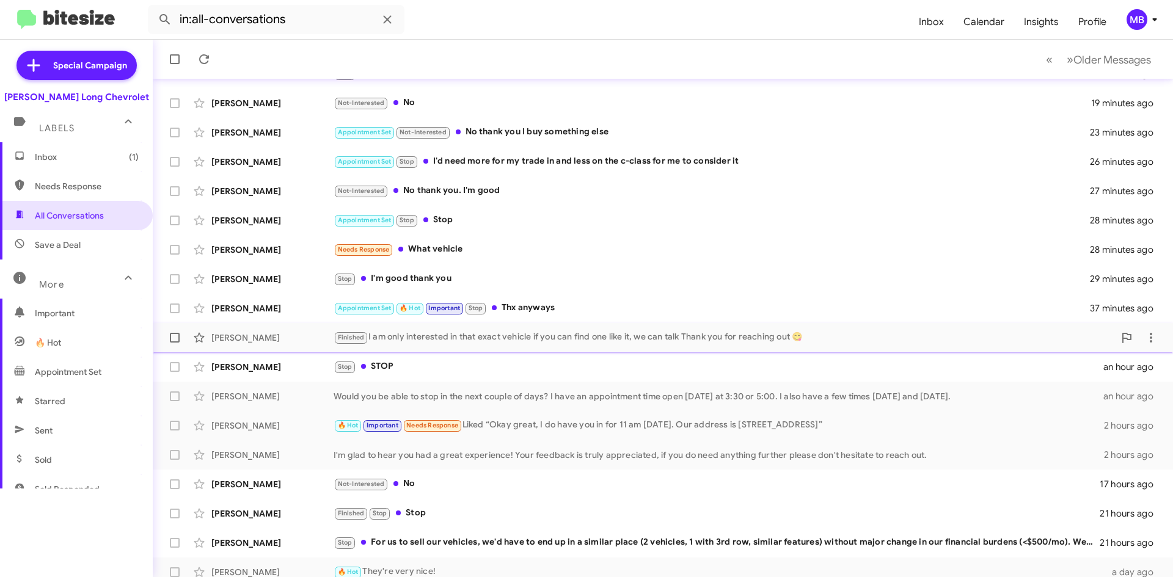
scroll to position [132, 0]
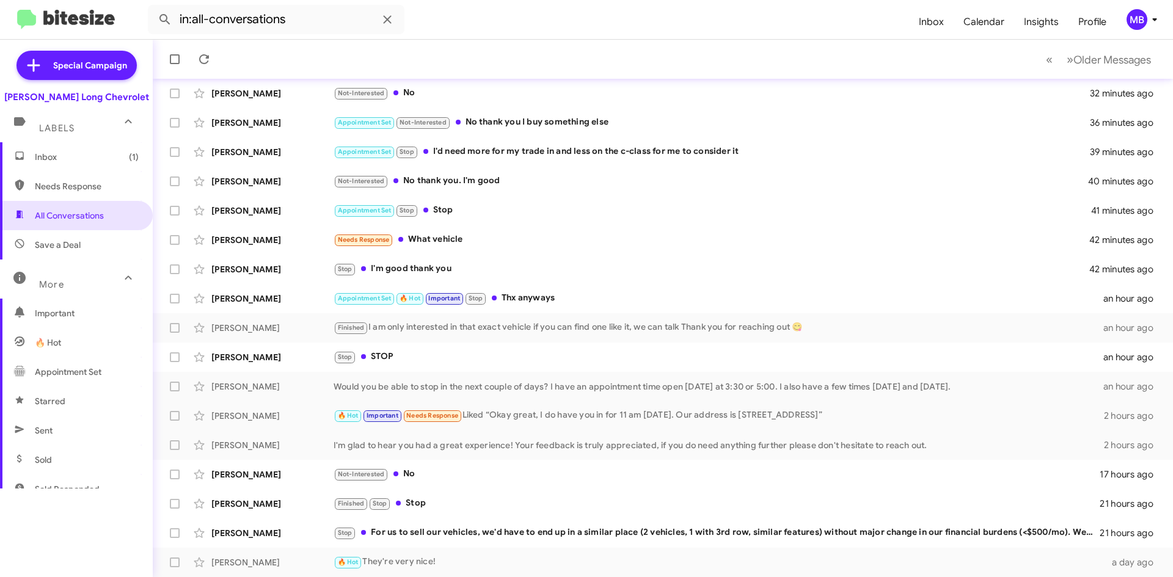
click at [71, 163] on span "Inbox (1)" at bounding box center [76, 156] width 153 height 29
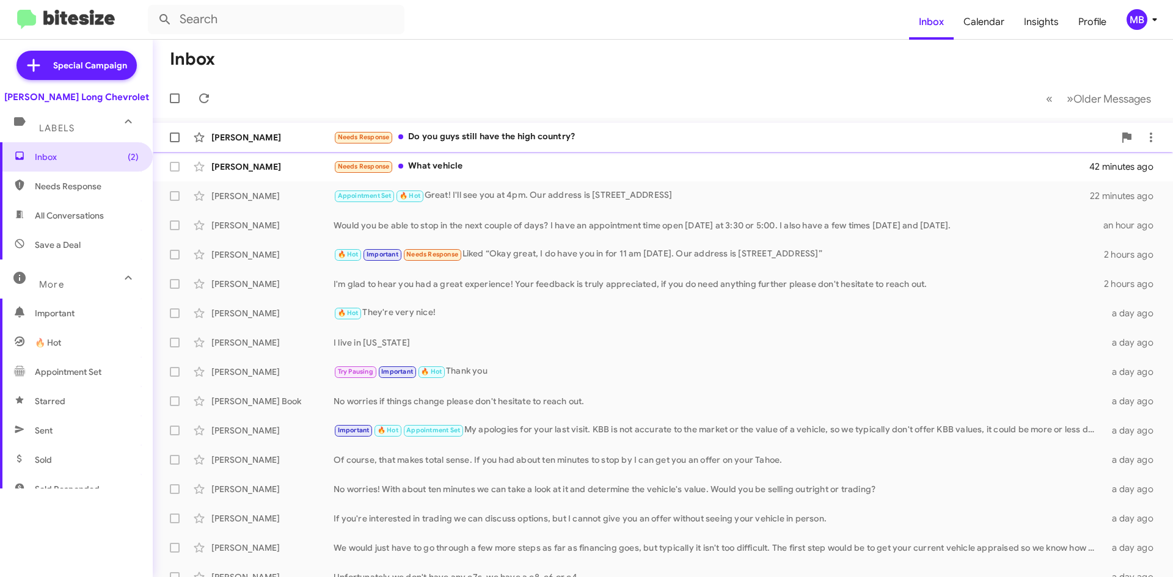
click at [637, 134] on div "Needs Response Do you guys still have the high country?" at bounding box center [723, 137] width 781 height 14
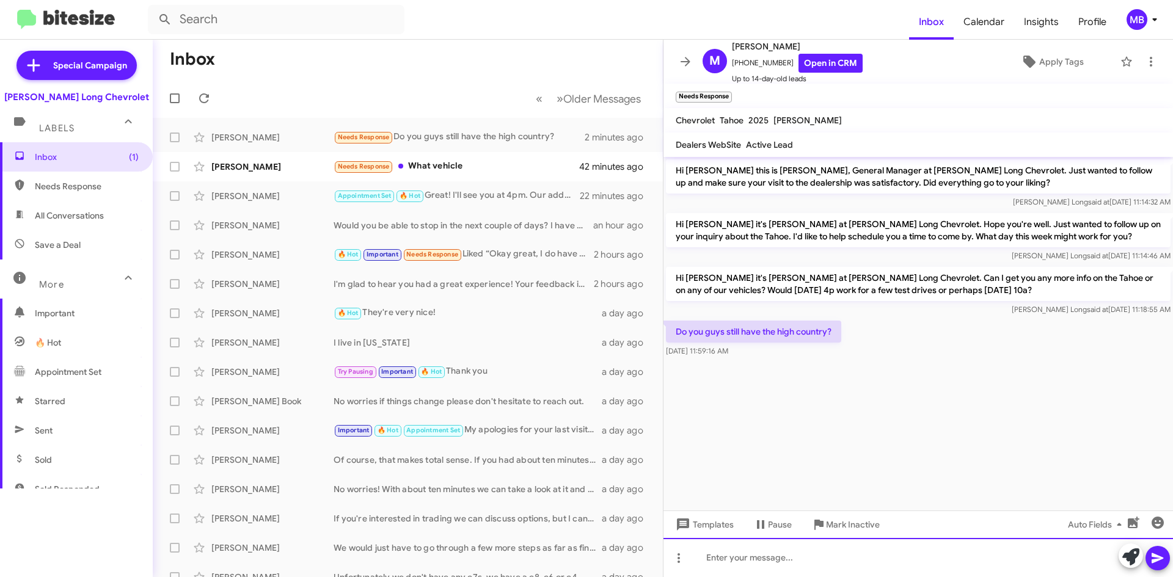
click at [951, 542] on div at bounding box center [917, 557] width 509 height 39
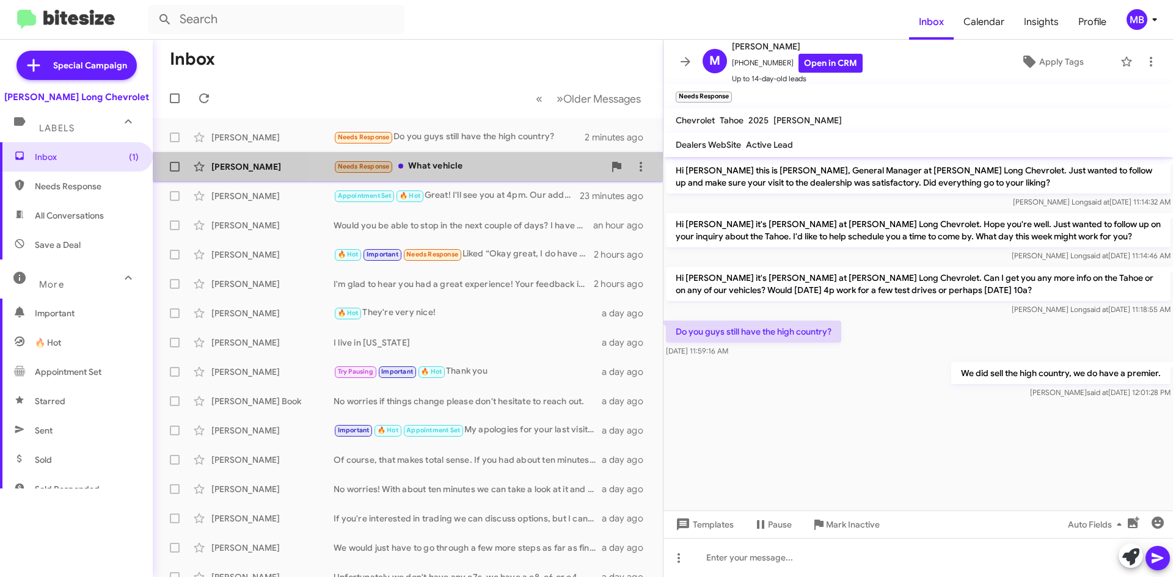
click at [531, 171] on div "Needs Response What vehicle" at bounding box center [468, 166] width 271 height 14
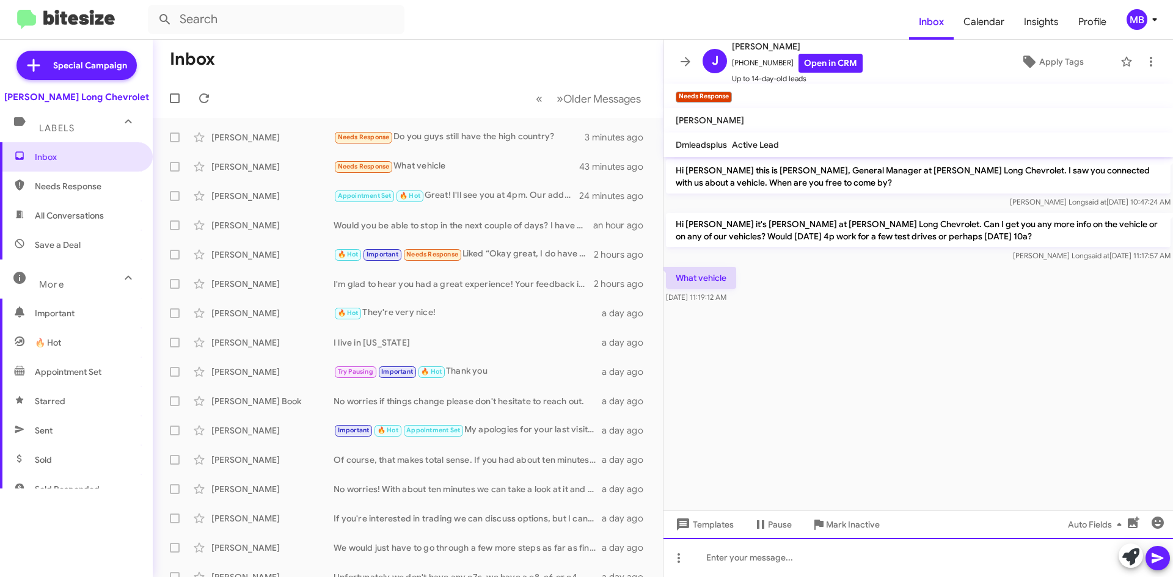
click at [828, 568] on div at bounding box center [917, 557] width 509 height 39
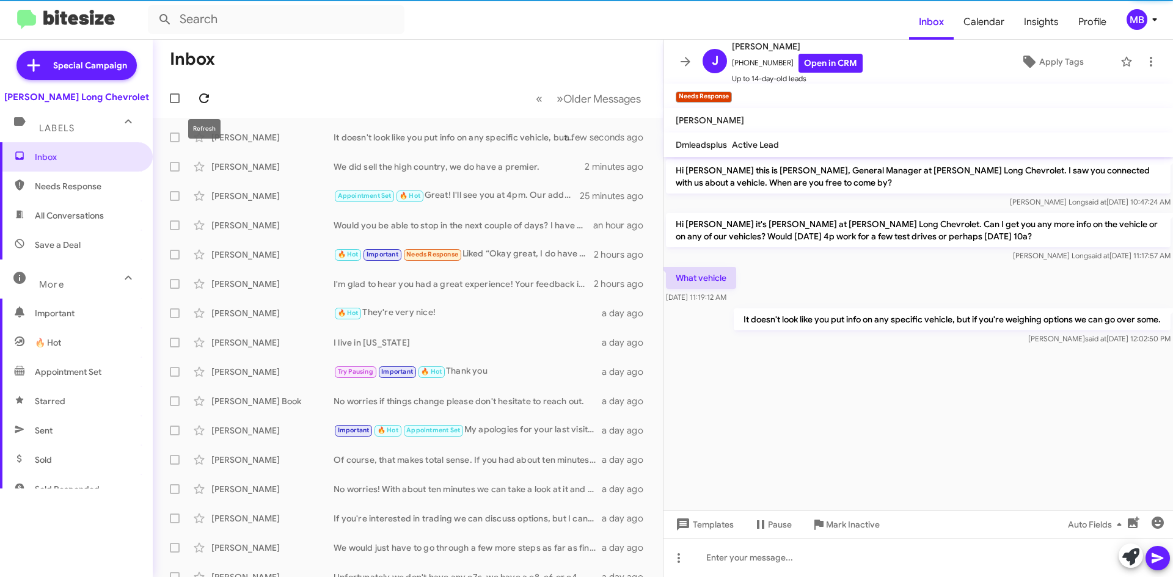
click at [203, 94] on icon at bounding box center [204, 98] width 10 height 10
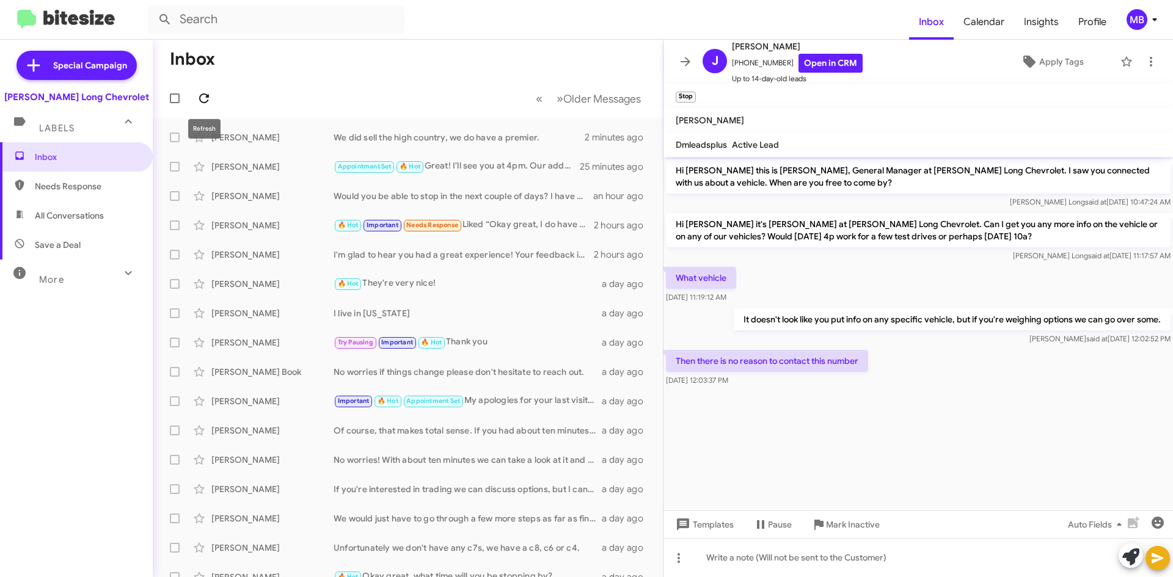
click at [209, 102] on icon at bounding box center [204, 98] width 15 height 15
click at [207, 95] on icon at bounding box center [204, 98] width 10 height 10
click at [247, 133] on div "[PERSON_NAME]" at bounding box center [272, 137] width 122 height 12
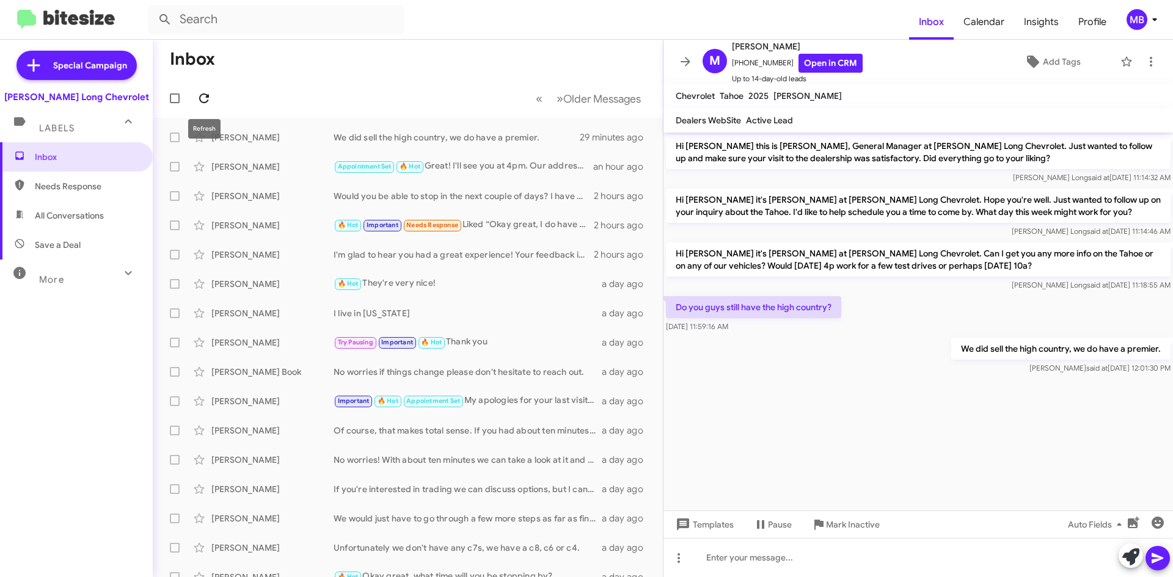
click at [202, 100] on icon at bounding box center [204, 98] width 15 height 15
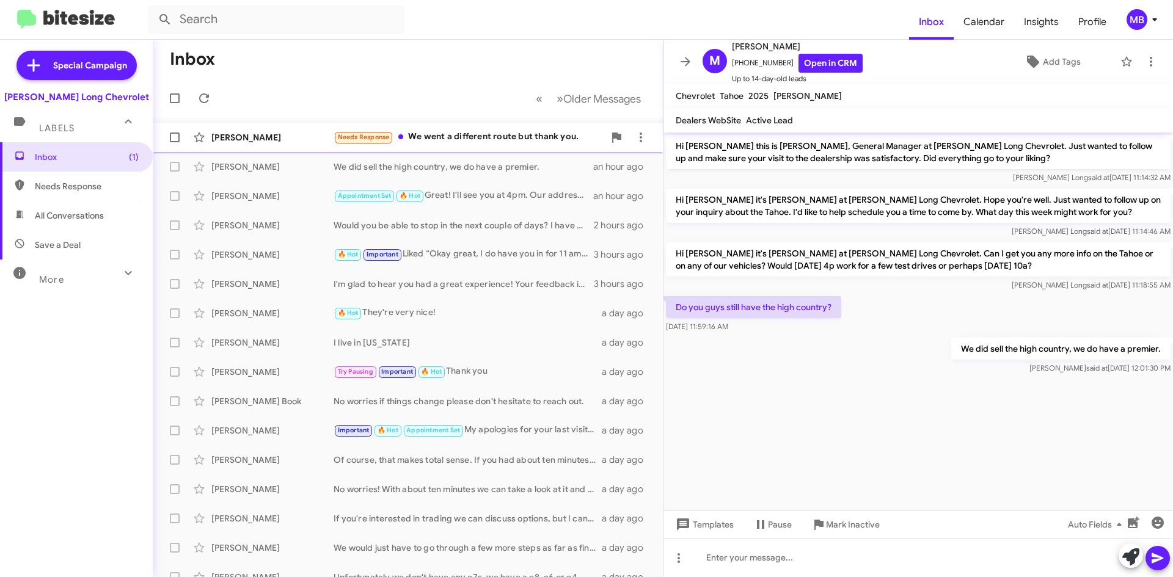
click at [468, 134] on div "Needs Response We went a different route but thank you." at bounding box center [468, 137] width 271 height 14
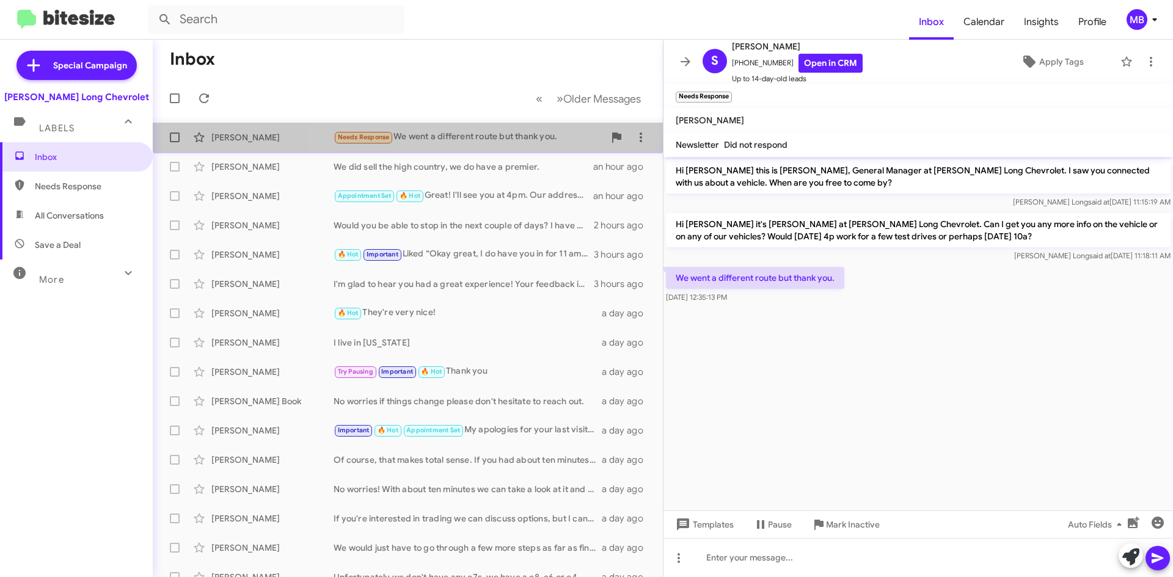
click at [641, 146] on li at bounding box center [640, 137] width 24 height 24
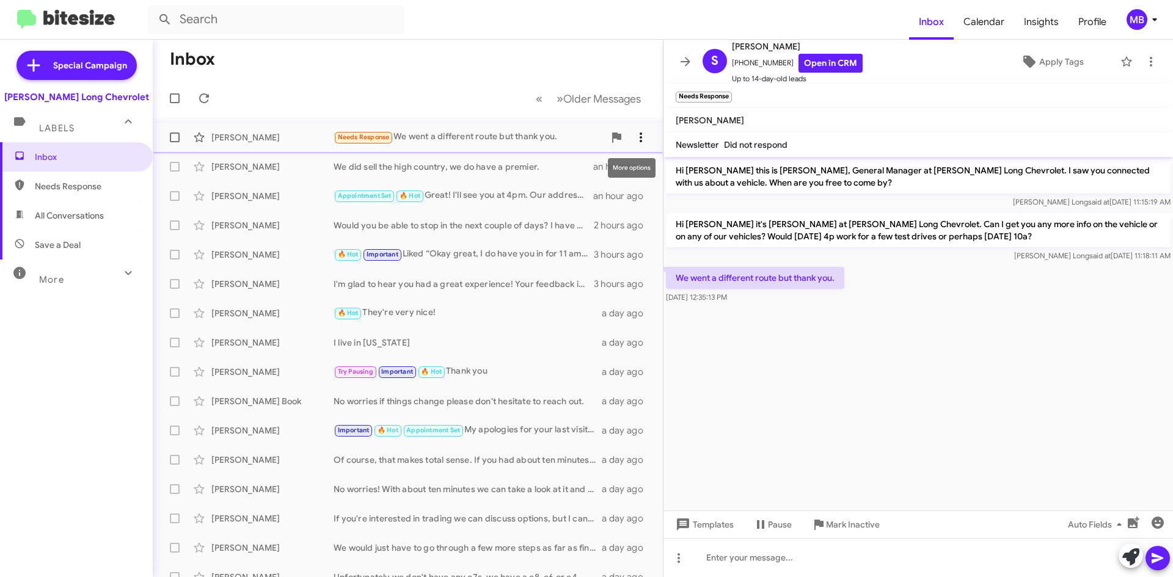
click at [639, 128] on button at bounding box center [640, 137] width 24 height 24
click at [570, 219] on span "Mark as opt out" at bounding box center [539, 227] width 61 height 29
click at [213, 100] on span at bounding box center [204, 98] width 24 height 15
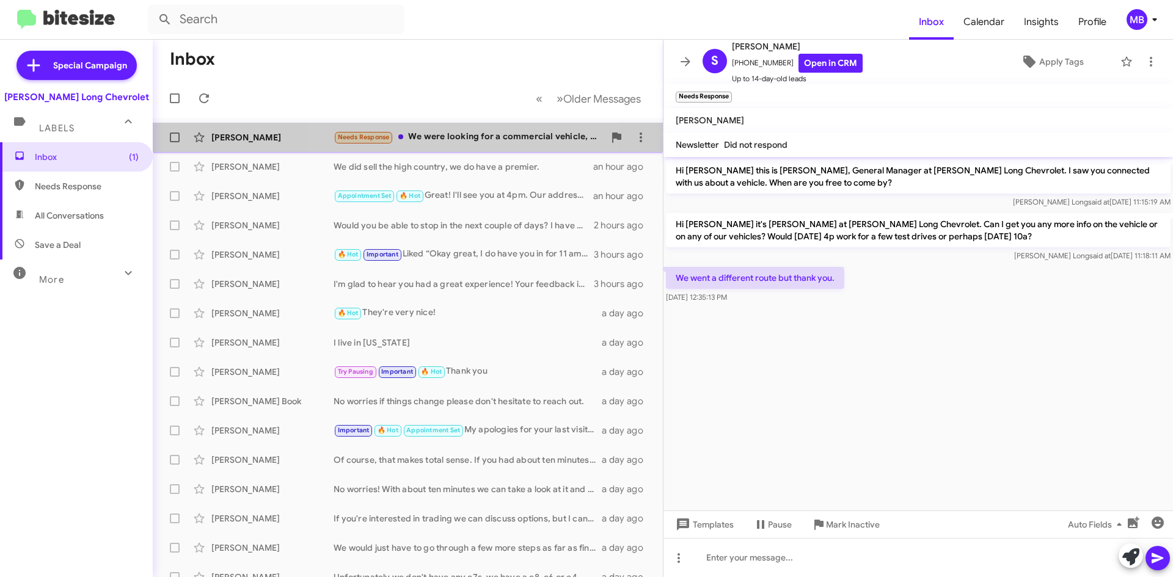
click at [470, 139] on div "Needs Response We were looking for a commercial vehicle, pickup truck, white or…" at bounding box center [468, 137] width 271 height 14
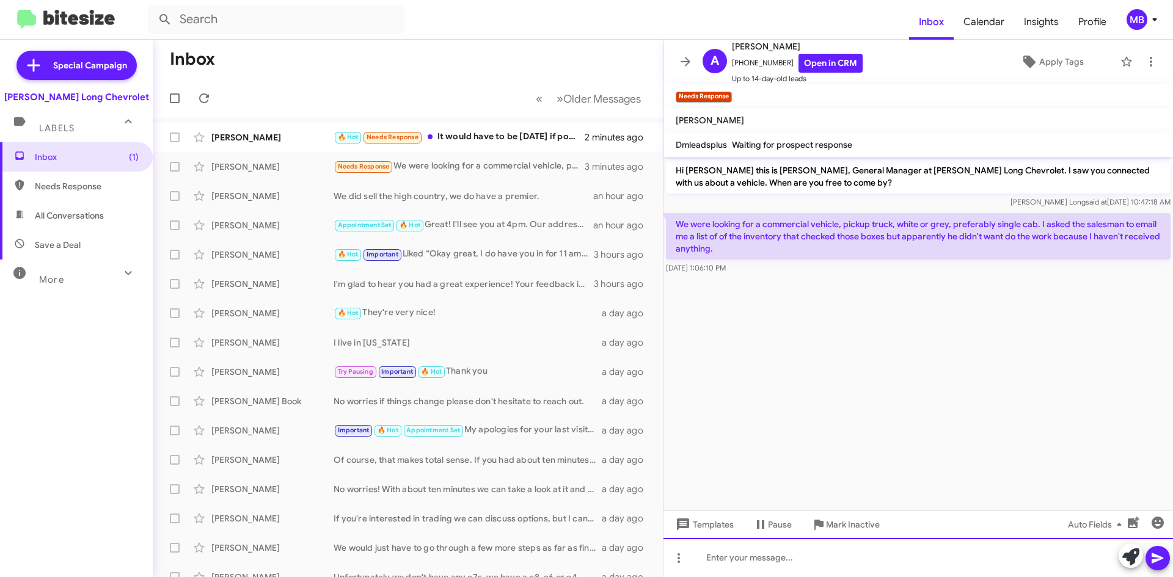
drag, startPoint x: 956, startPoint y: 572, endPoint x: 961, endPoint y: 564, distance: 9.0
click at [956, 571] on div at bounding box center [917, 557] width 509 height 39
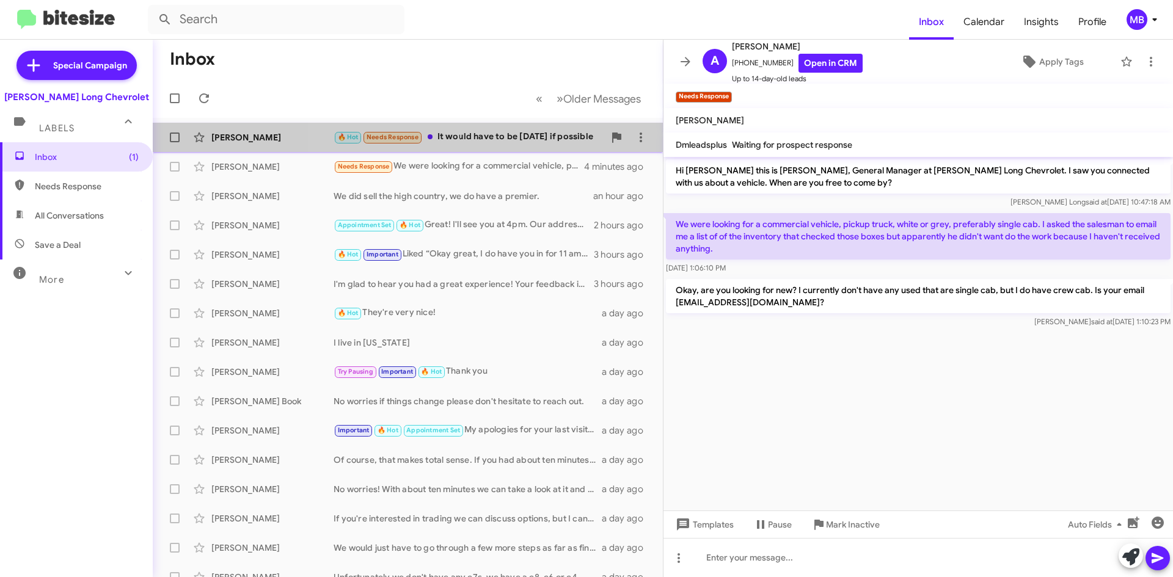
click at [570, 134] on div "🔥 Hot Needs Response It would have to be this Saturday if possible" at bounding box center [468, 137] width 271 height 14
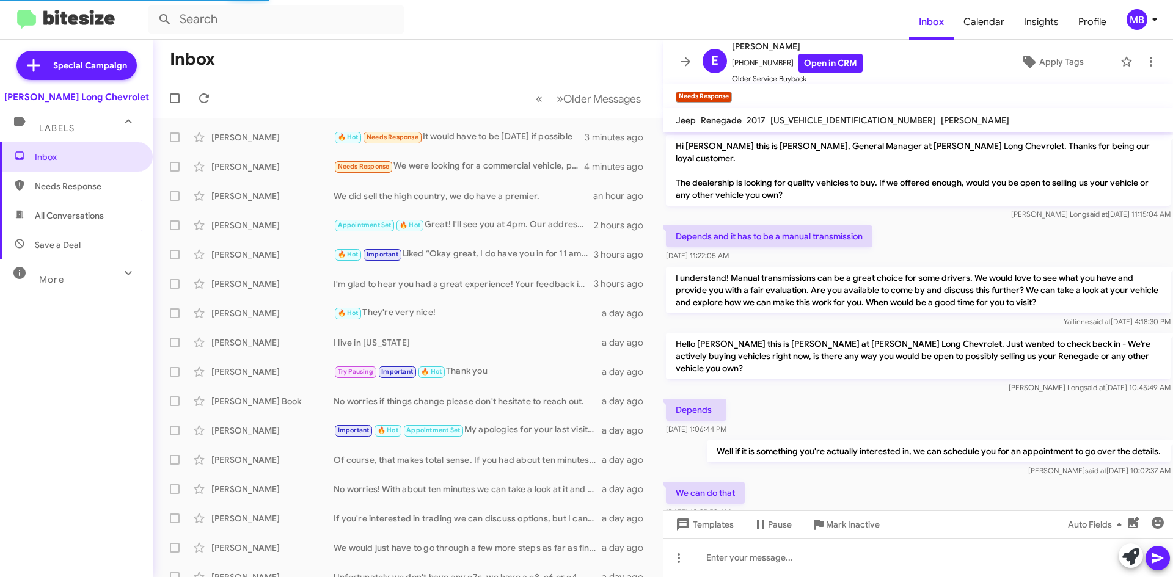
scroll to position [109, 0]
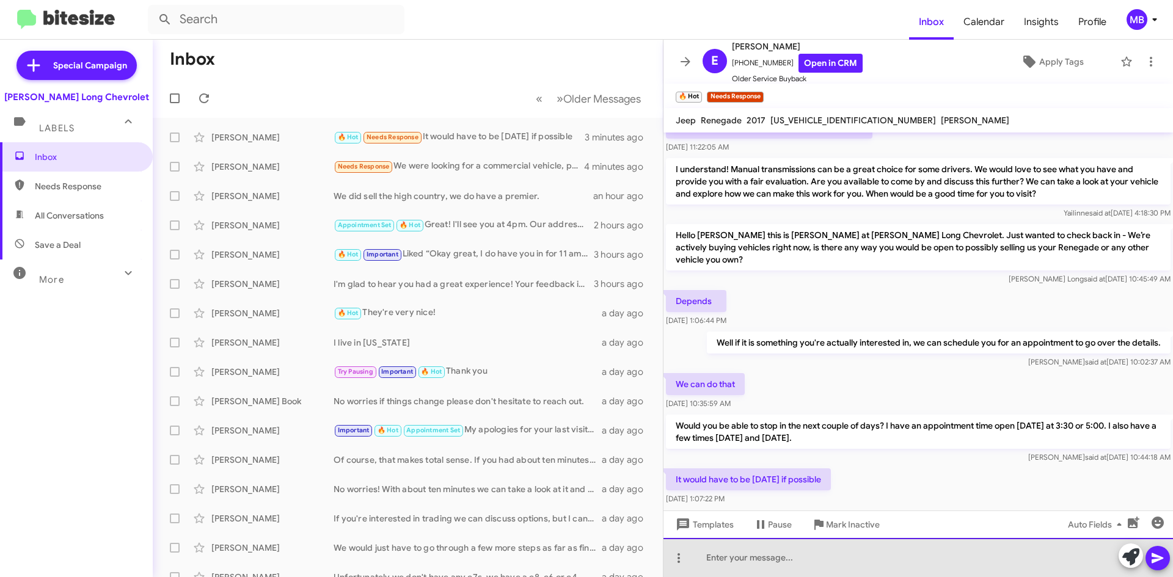
click at [908, 567] on div at bounding box center [917, 557] width 509 height 39
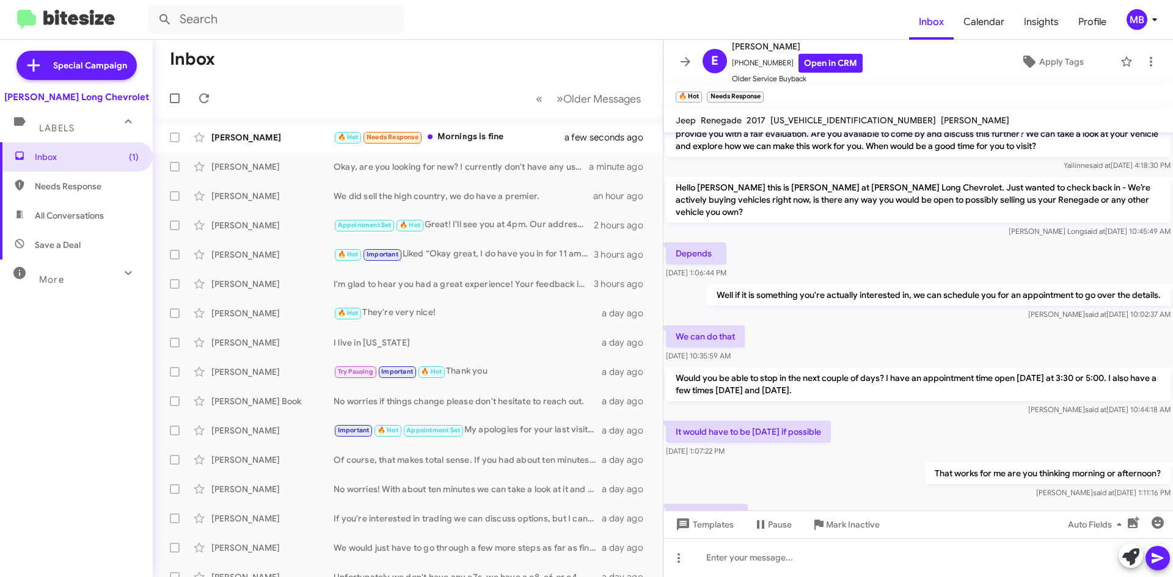
scroll to position [198, 0]
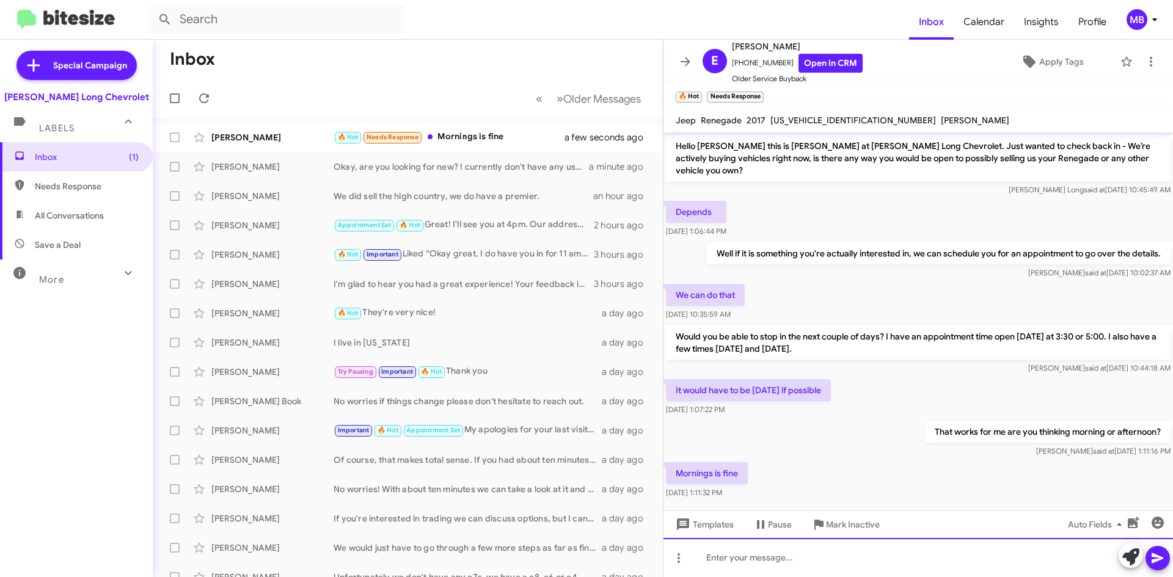
click at [768, 565] on div at bounding box center [917, 557] width 509 height 39
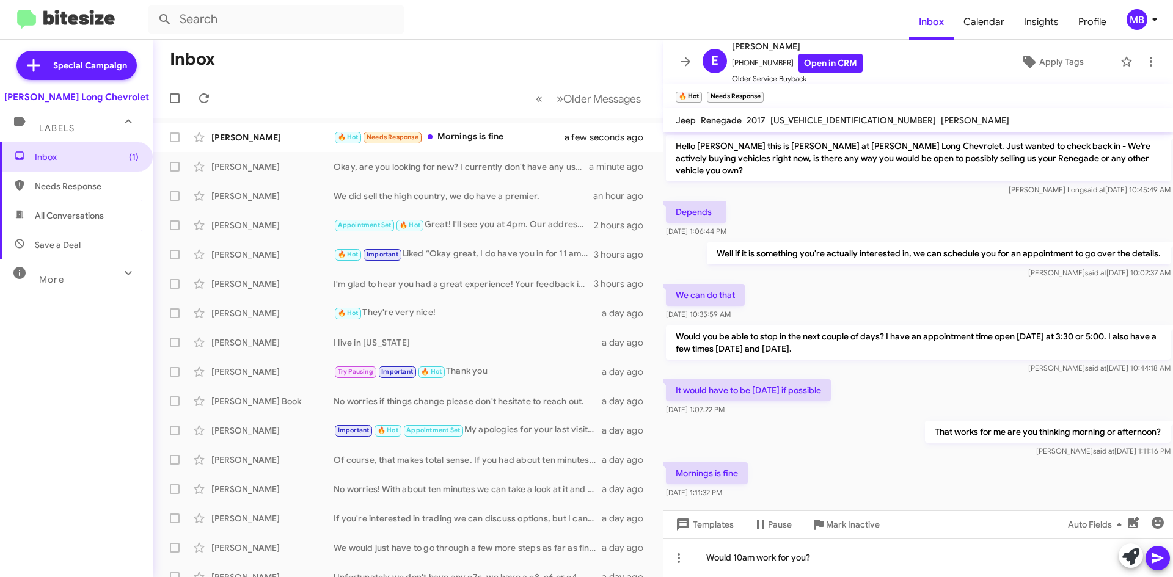
click at [1162, 570] on button at bounding box center [1157, 558] width 24 height 24
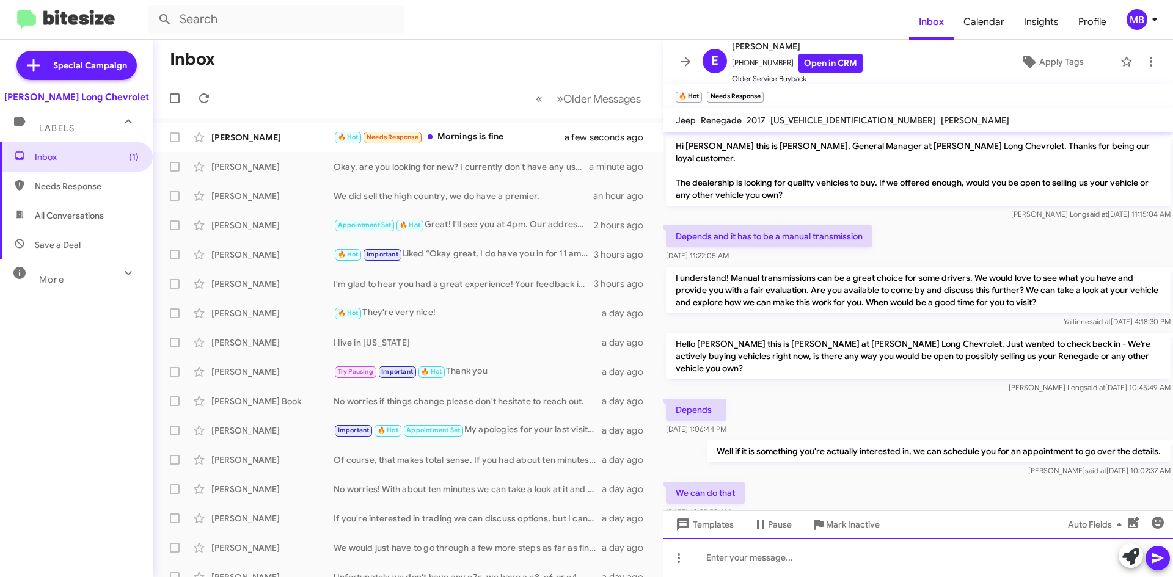
scroll to position [242, 0]
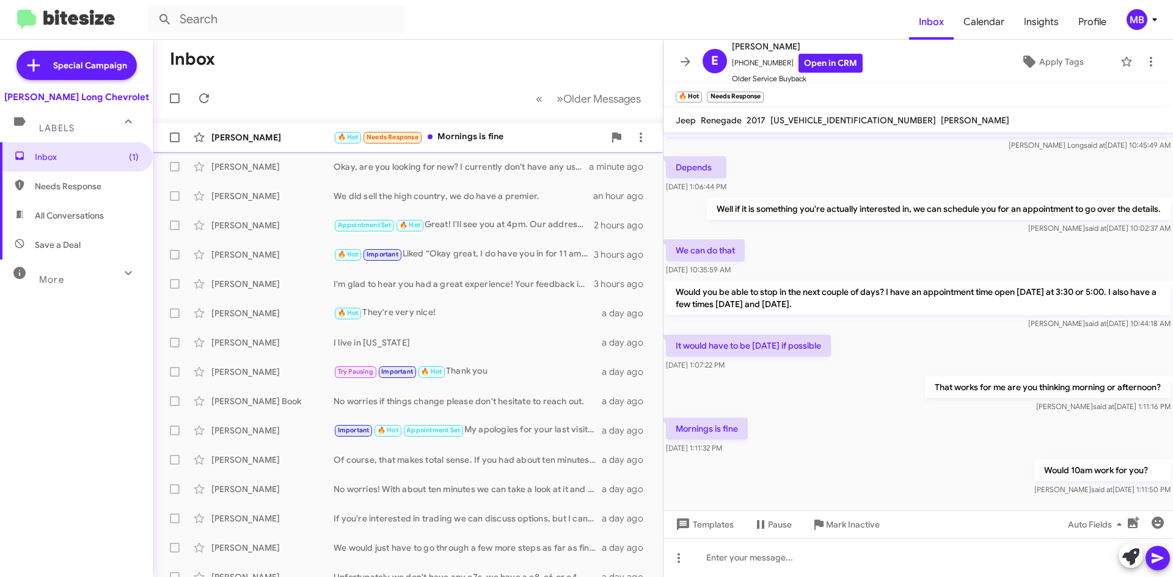
click at [485, 134] on div "🔥 Hot Needs Response Mornings is fine" at bounding box center [468, 137] width 271 height 14
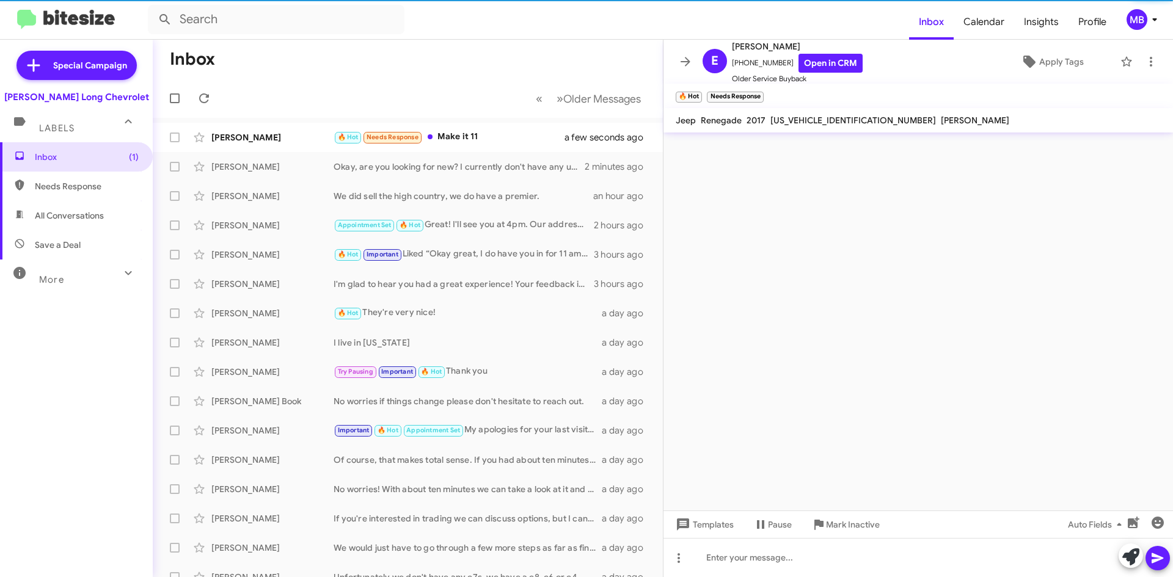
scroll to position [0, 0]
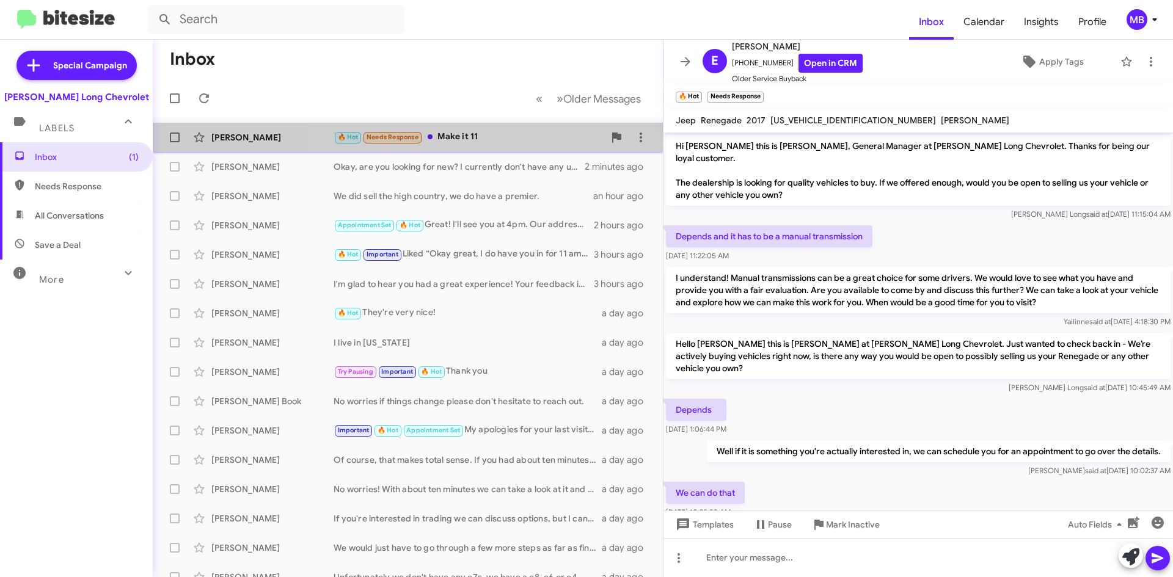
click at [534, 139] on div "🔥 Hot Needs Response Make it 11" at bounding box center [468, 137] width 271 height 14
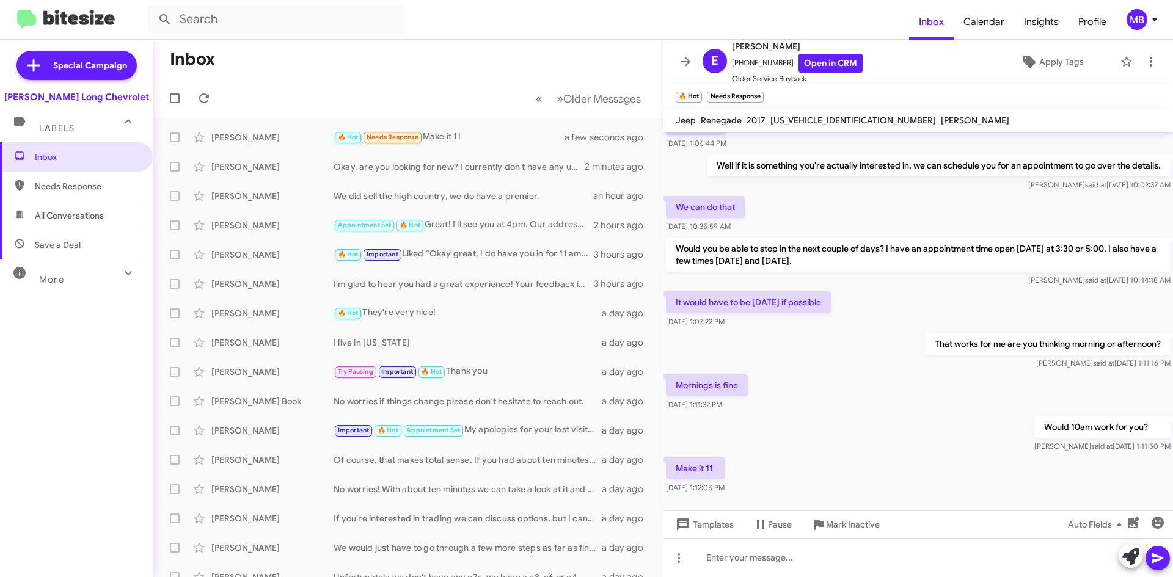
scroll to position [287, 0]
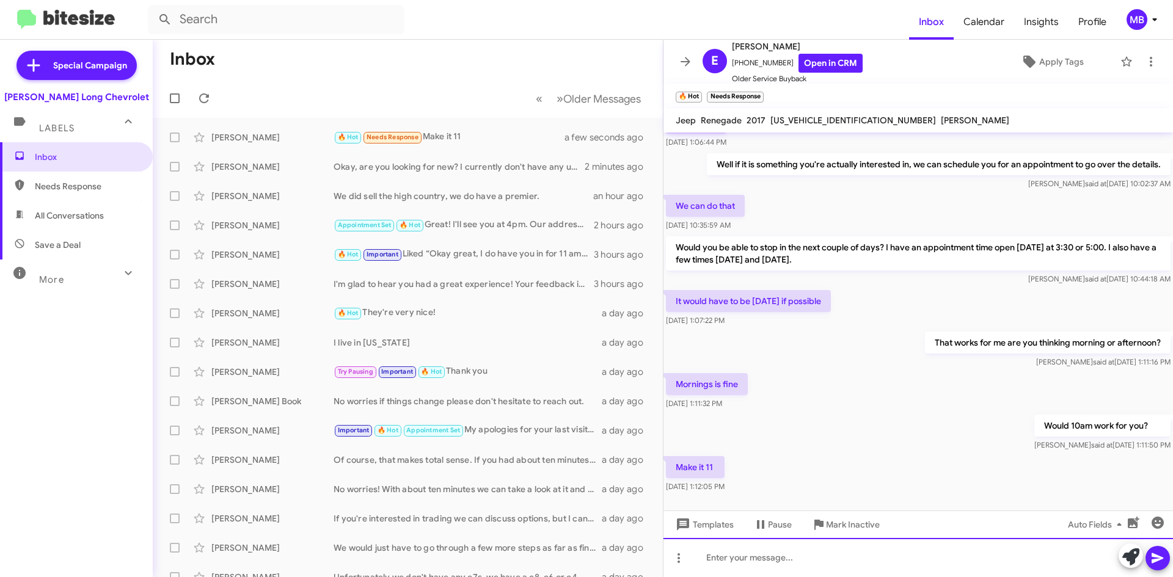
drag, startPoint x: 830, startPoint y: 553, endPoint x: 840, endPoint y: 544, distance: 13.4
click at [832, 553] on div at bounding box center [917, 557] width 509 height 39
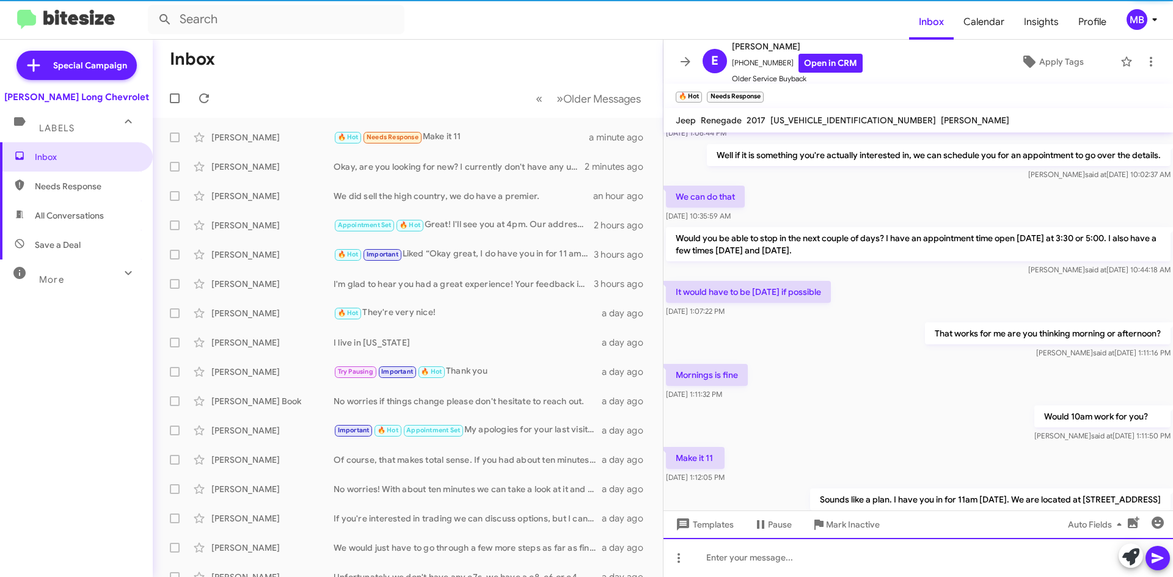
scroll to position [332, 0]
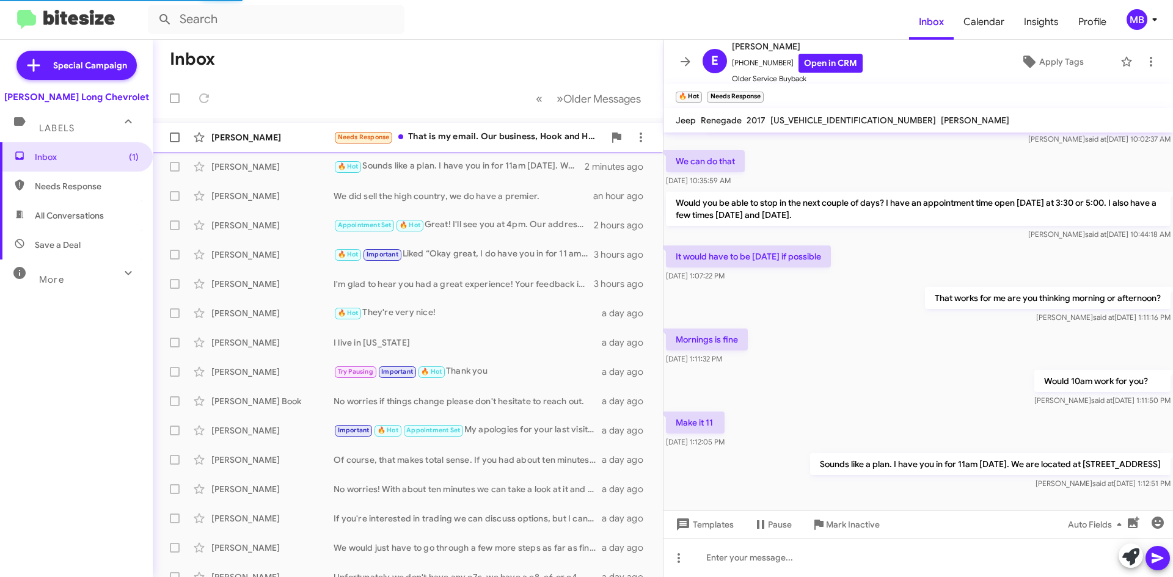
click at [552, 142] on div "Needs Response That is my email. Our business, Hook and Hoof (hooksandhoof.com)…" at bounding box center [468, 137] width 271 height 14
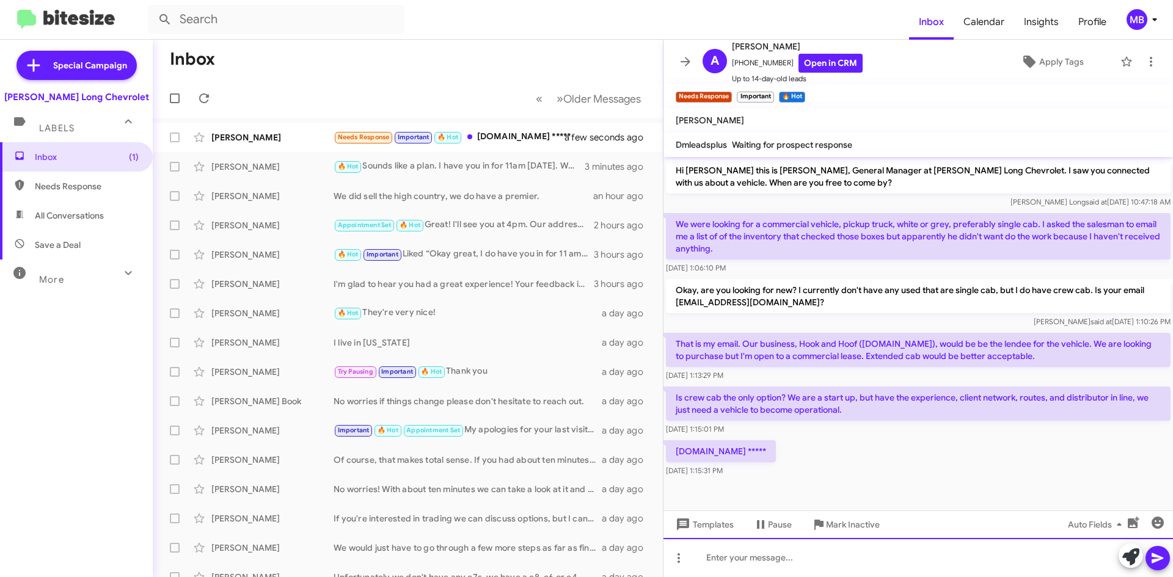
click at [790, 556] on div at bounding box center [917, 557] width 509 height 39
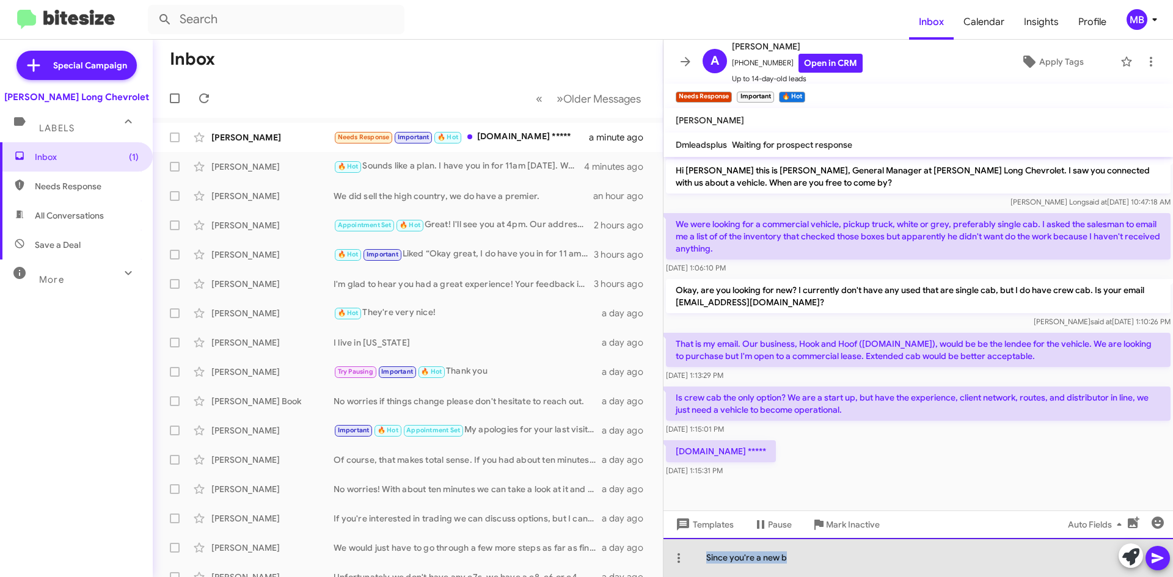
drag, startPoint x: 803, startPoint y: 556, endPoint x: 671, endPoint y: 544, distance: 133.1
click at [671, 544] on div "Since you're a new b" at bounding box center [917, 557] width 509 height 39
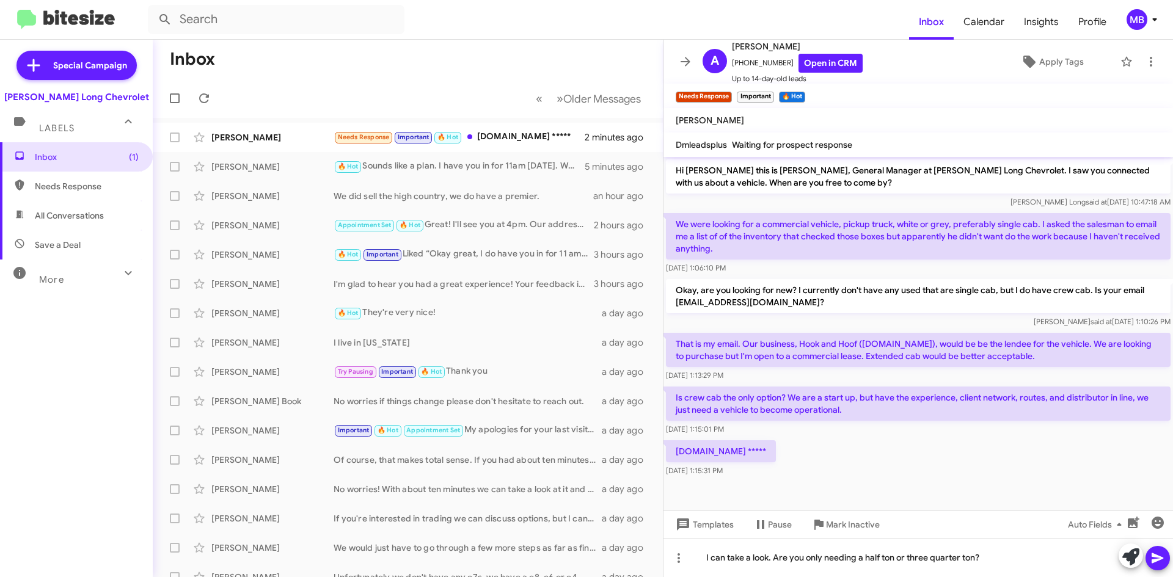
click at [1165, 556] on button at bounding box center [1157, 558] width 24 height 24
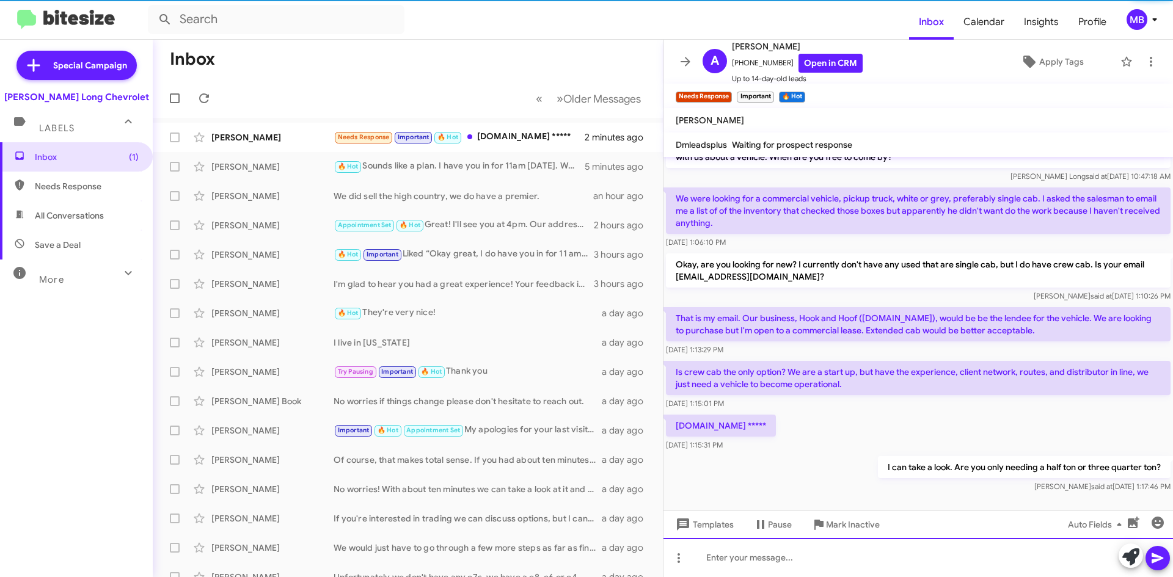
scroll to position [32, 0]
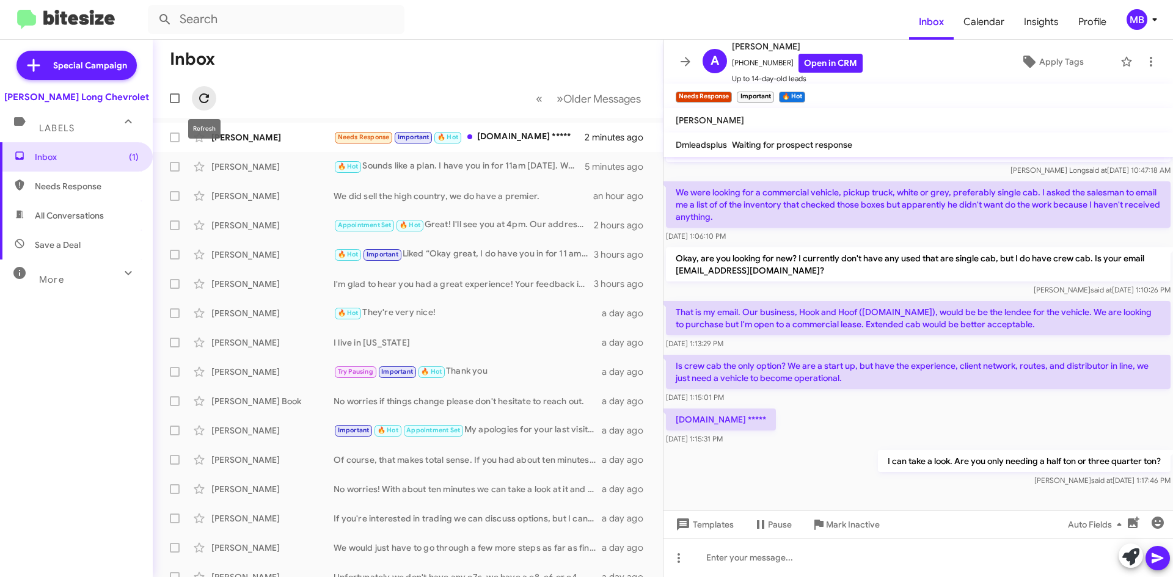
click at [212, 100] on span at bounding box center [204, 98] width 24 height 15
click at [486, 140] on div "Important 🔥 Hot I can take a look. Are you only needing a half ton or three qua…" at bounding box center [468, 137] width 271 height 14
click at [211, 100] on icon at bounding box center [204, 98] width 15 height 15
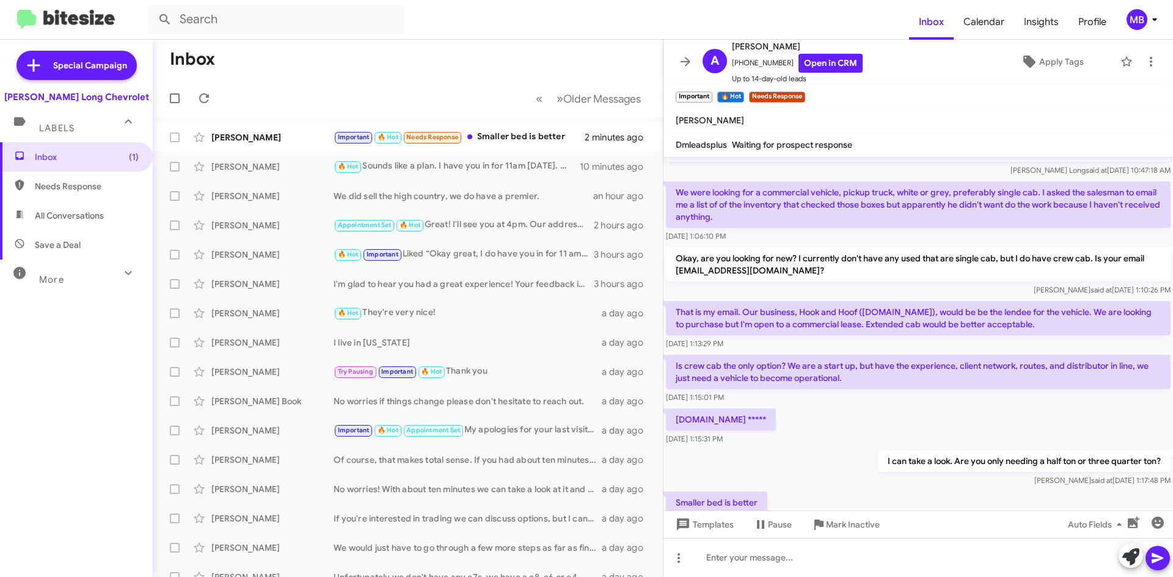
scroll to position [76, 0]
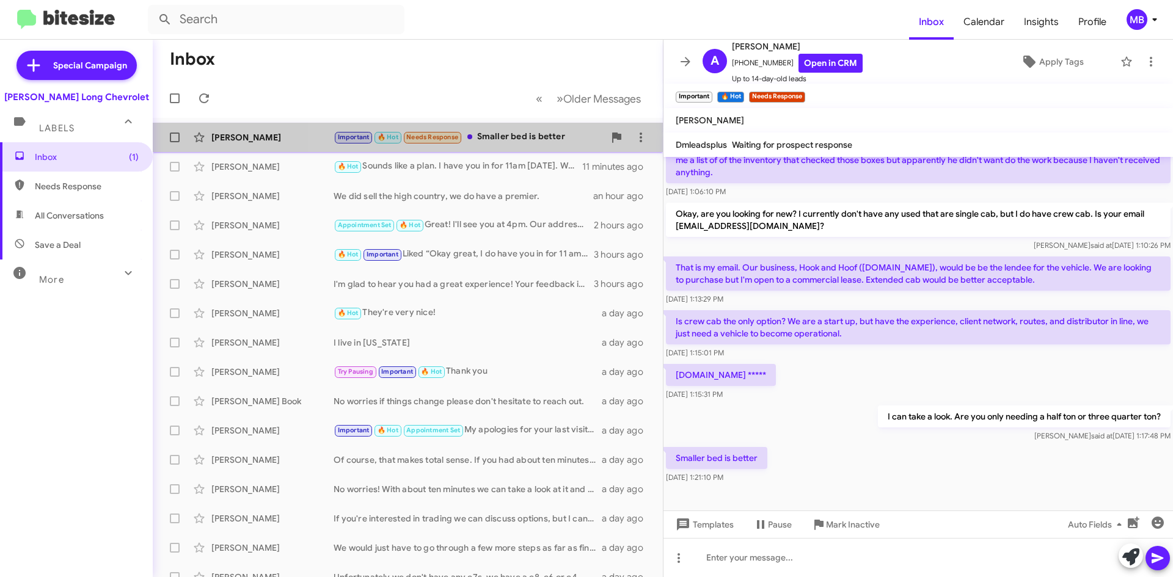
click at [545, 142] on div "Important 🔥 Hot Needs Response Smaller bed is better" at bounding box center [468, 137] width 271 height 14
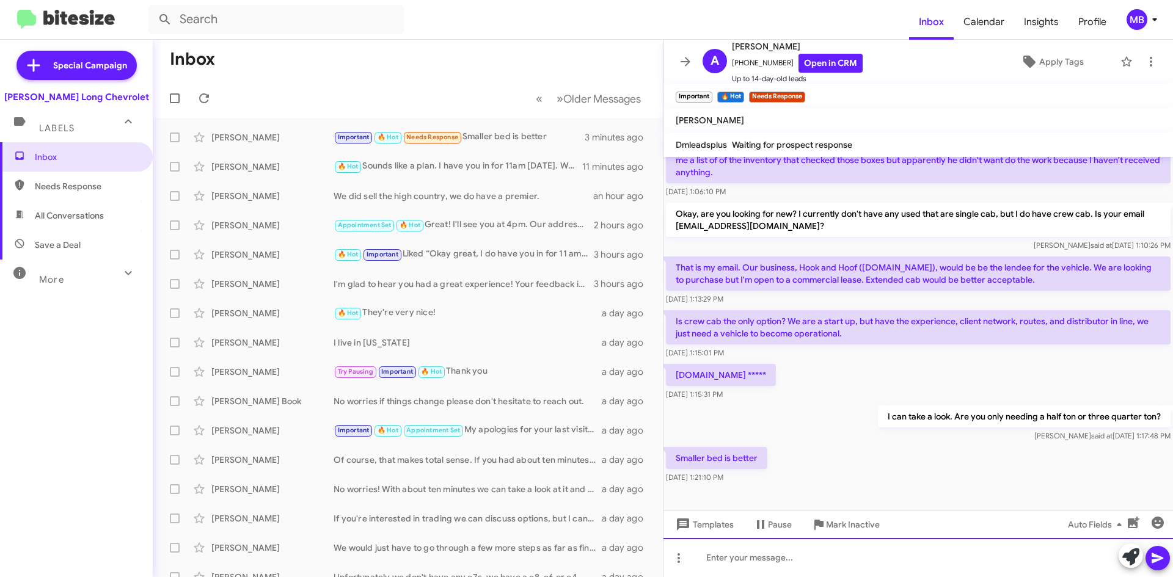
click at [832, 555] on div at bounding box center [917, 557] width 509 height 39
click at [861, 563] on div "Okay but are you wanting something like a Silverado 1500 or 2500 is what I mean." at bounding box center [917, 557] width 509 height 39
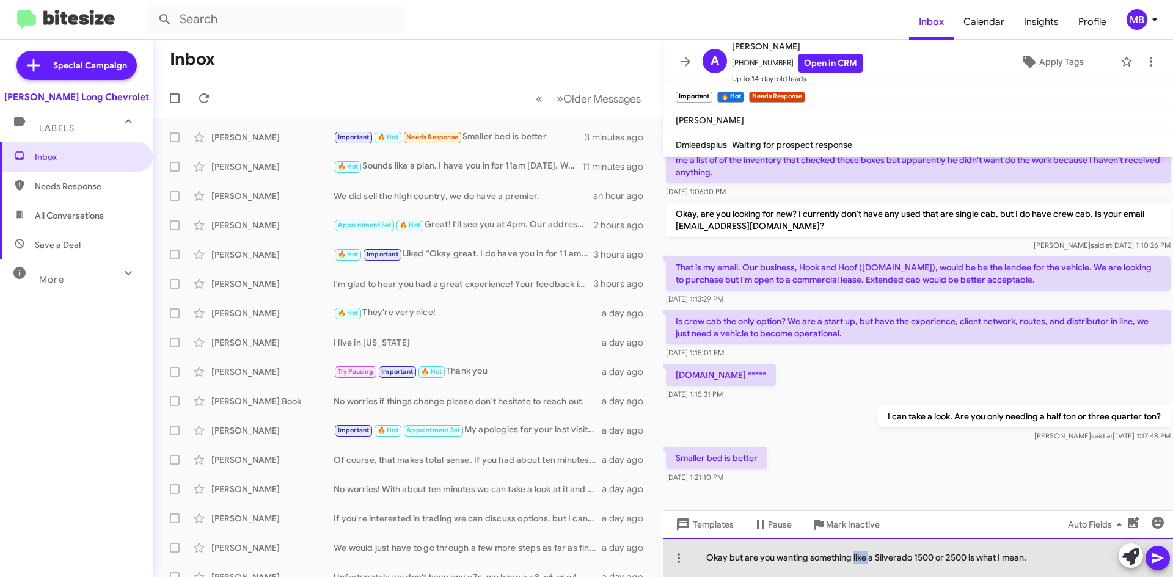
click at [861, 563] on div "Okay but are you wanting something like a Silverado 1500 or 2500 is what I mean." at bounding box center [917, 557] width 509 height 39
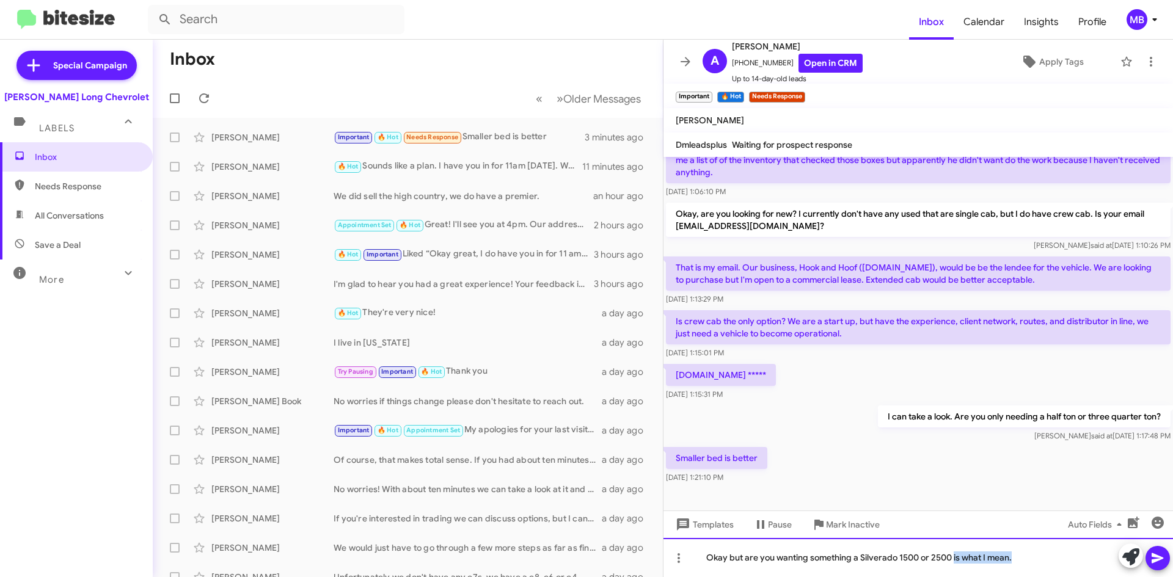
drag, startPoint x: 1019, startPoint y: 562, endPoint x: 955, endPoint y: 559, distance: 64.8
click at [955, 559] on div "Okay but are you wanting something a Silverado 1500 or 2500 is what I mean." at bounding box center [917, 557] width 509 height 39
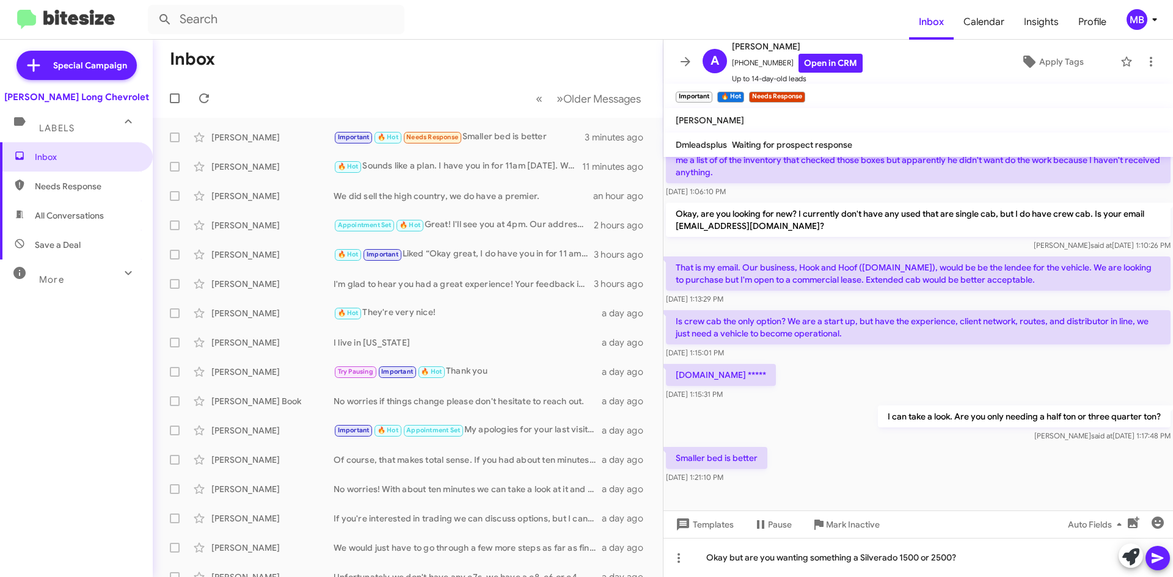
click at [1160, 557] on icon at bounding box center [1157, 558] width 12 height 10
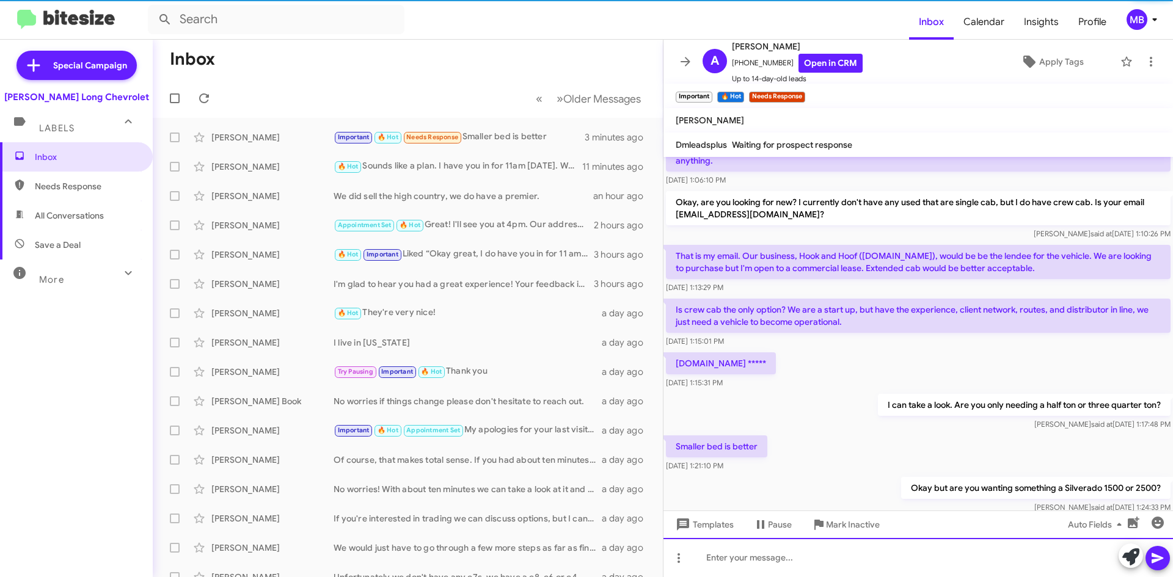
scroll to position [121, 0]
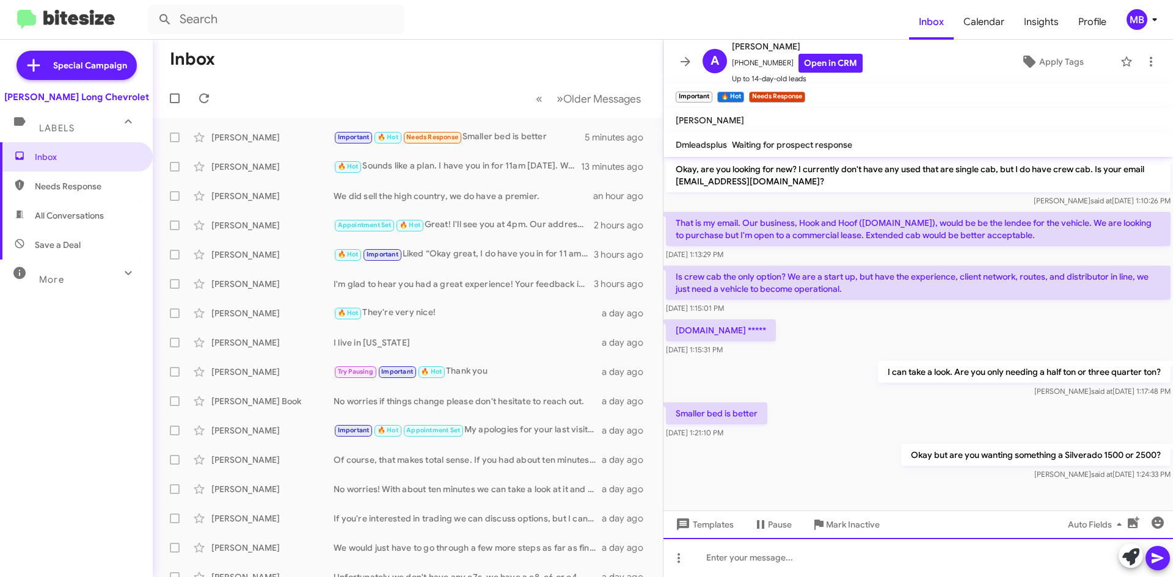
click at [864, 566] on div at bounding box center [917, 557] width 509 height 39
